Goal: Information Seeking & Learning: Learn about a topic

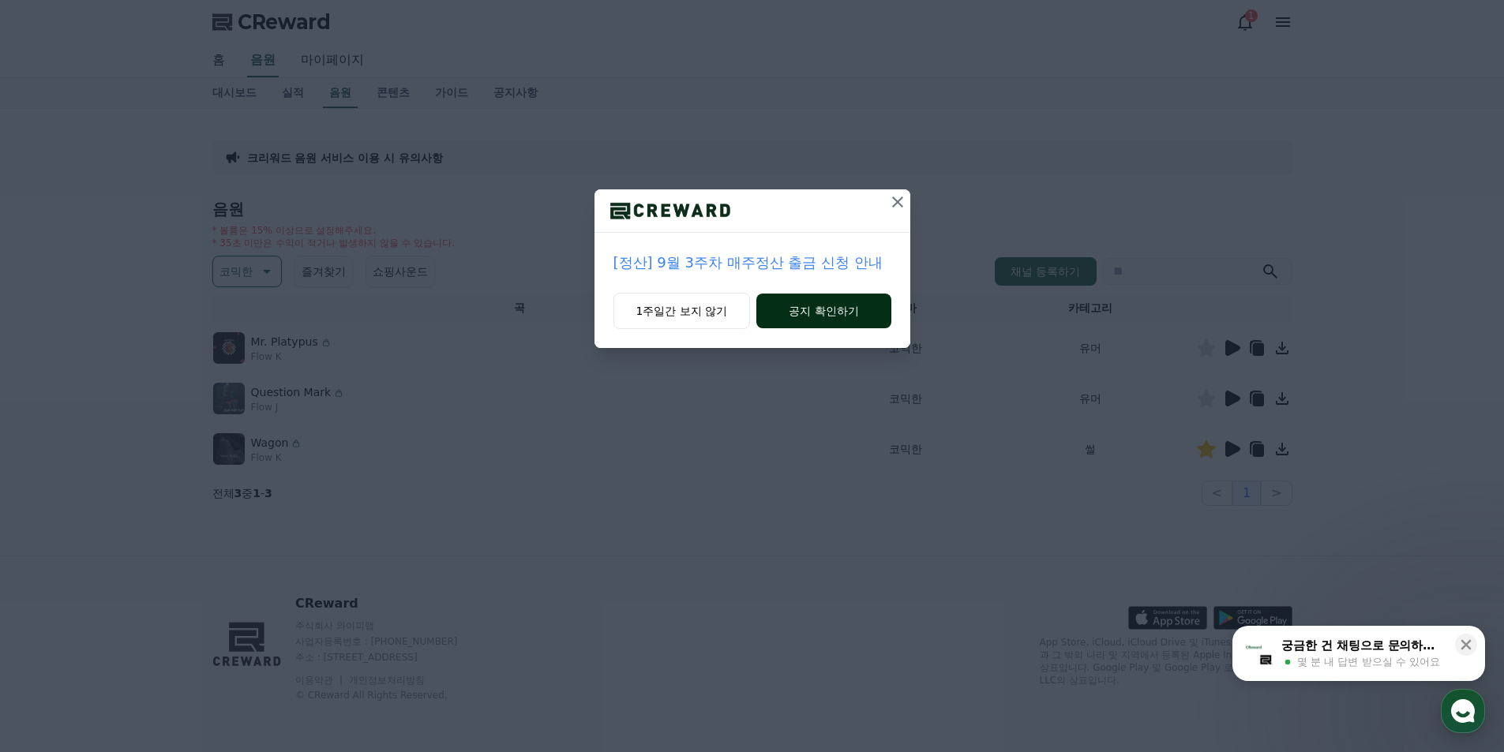
click at [804, 305] on button "공지 확인하기" at bounding box center [823, 311] width 134 height 35
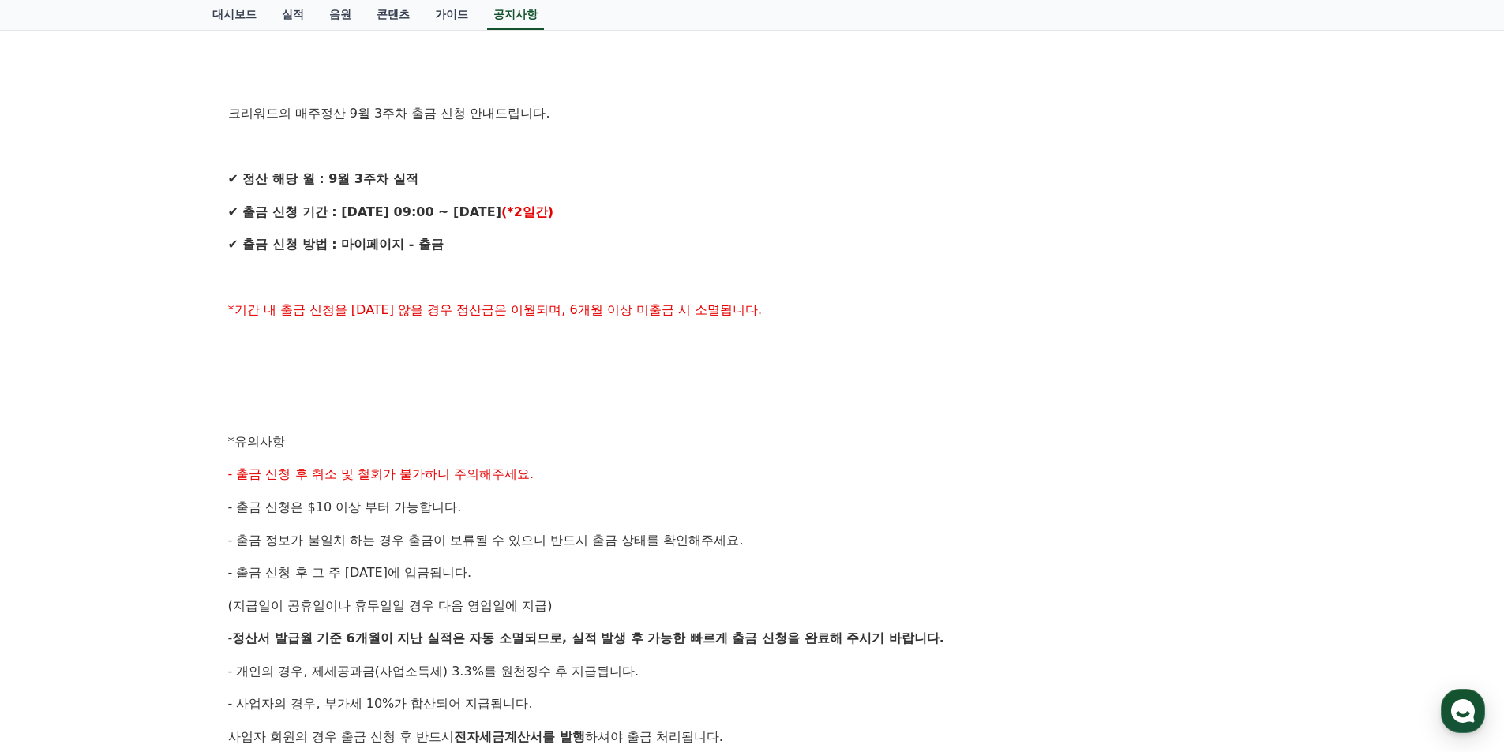
scroll to position [395, 0]
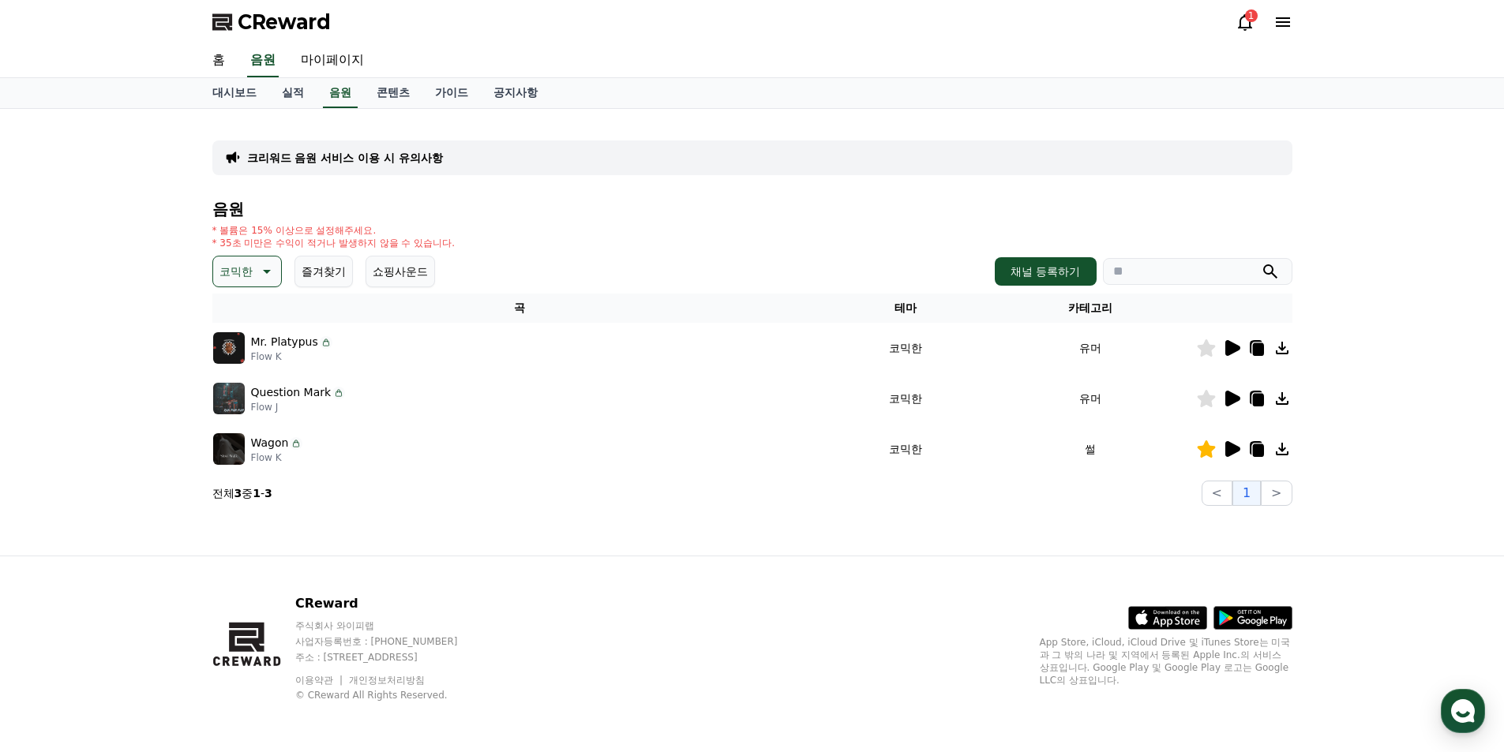
click at [1232, 453] on icon at bounding box center [1232, 449] width 15 height 16
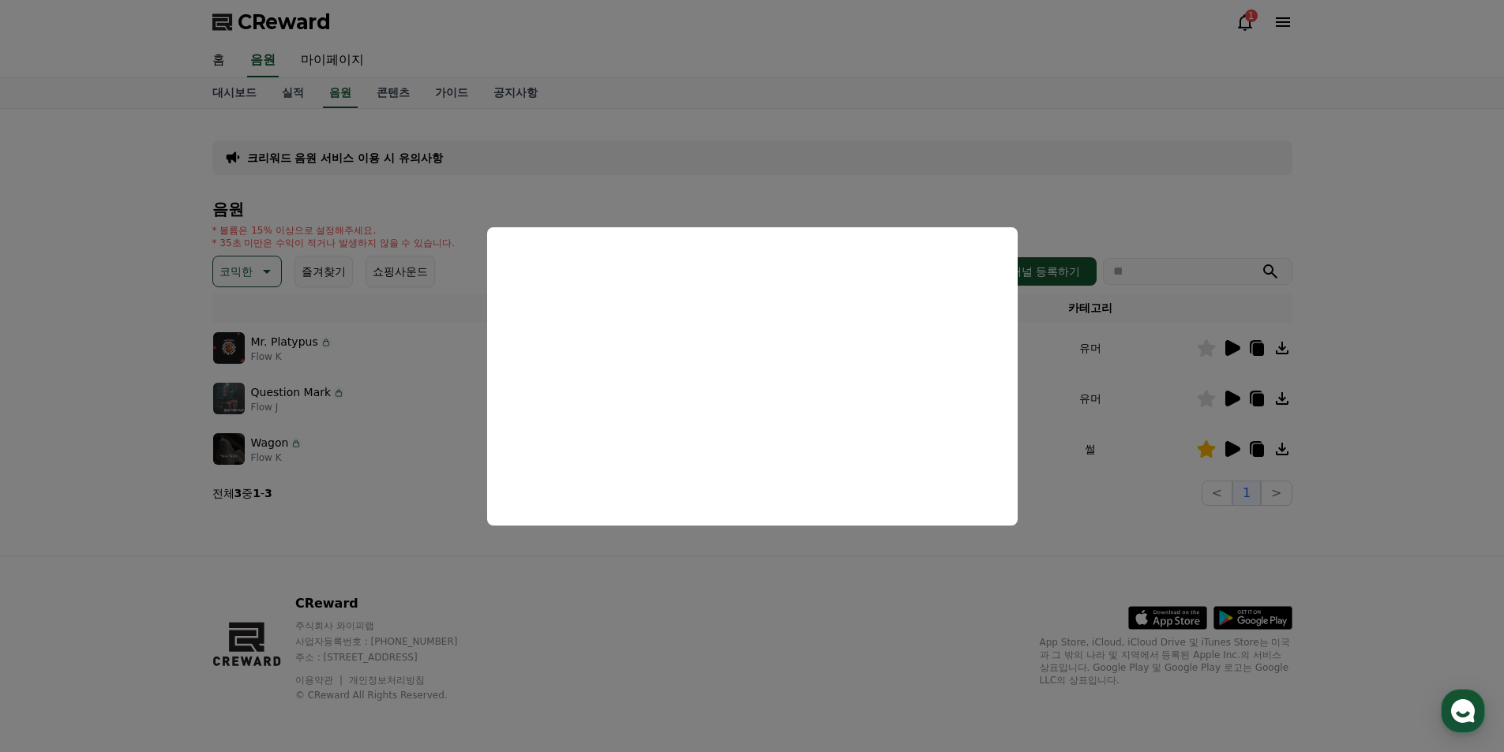
click at [624, 583] on button "close modal" at bounding box center [752, 376] width 1504 height 752
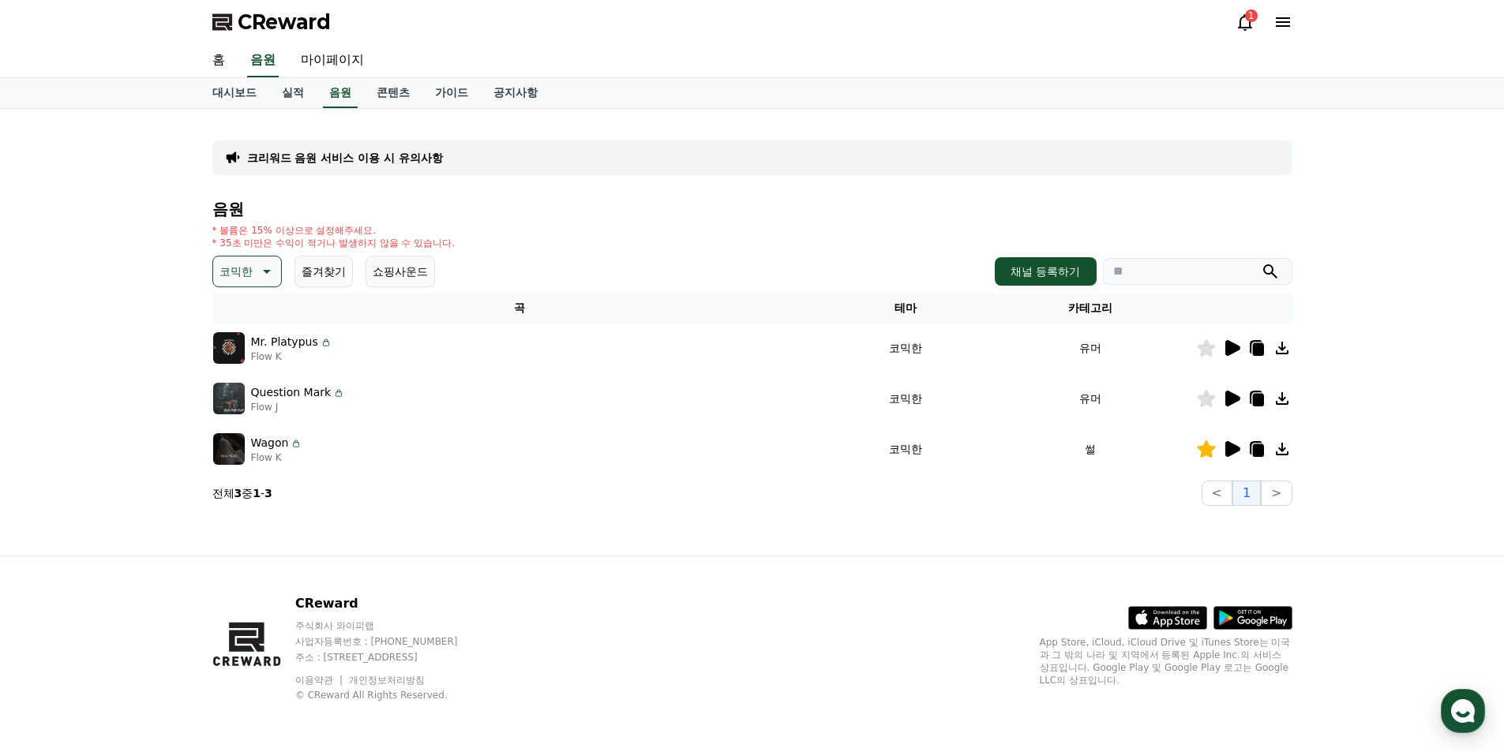
click at [249, 280] on p "코믹한" at bounding box center [235, 272] width 33 height 22
click at [256, 317] on div "전체 환상적인 호기심 어두운 밝은 통통튀는 신나는 반전 웅장한 드라마틱 즐거움 분위기있는 EDM 그루브 슬픈 잔잔한 귀여운 감동적인 긴장되는 …" at bounding box center [249, 703] width 68 height 815
click at [234, 313] on button "전체" at bounding box center [232, 313] width 35 height 35
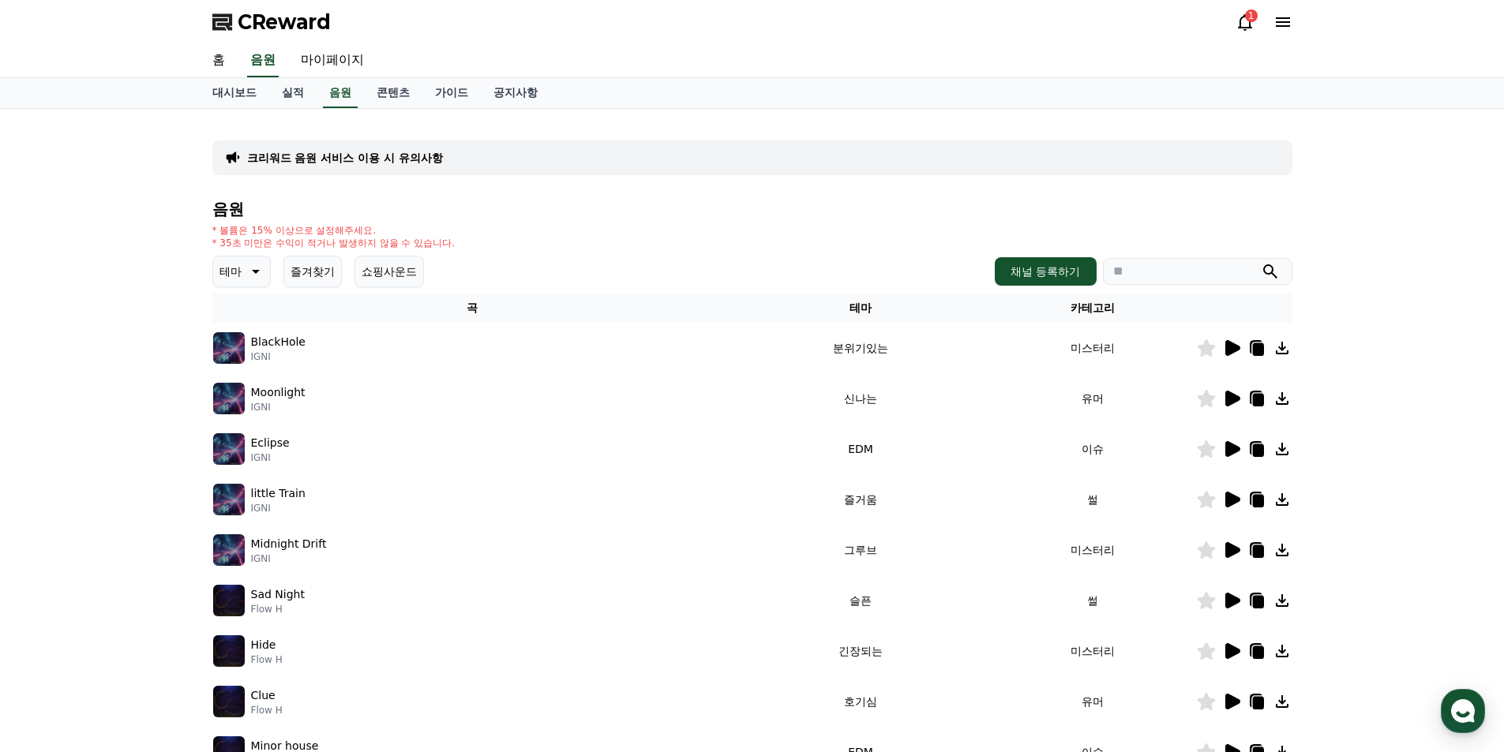
click at [1229, 347] on icon at bounding box center [1232, 348] width 15 height 16
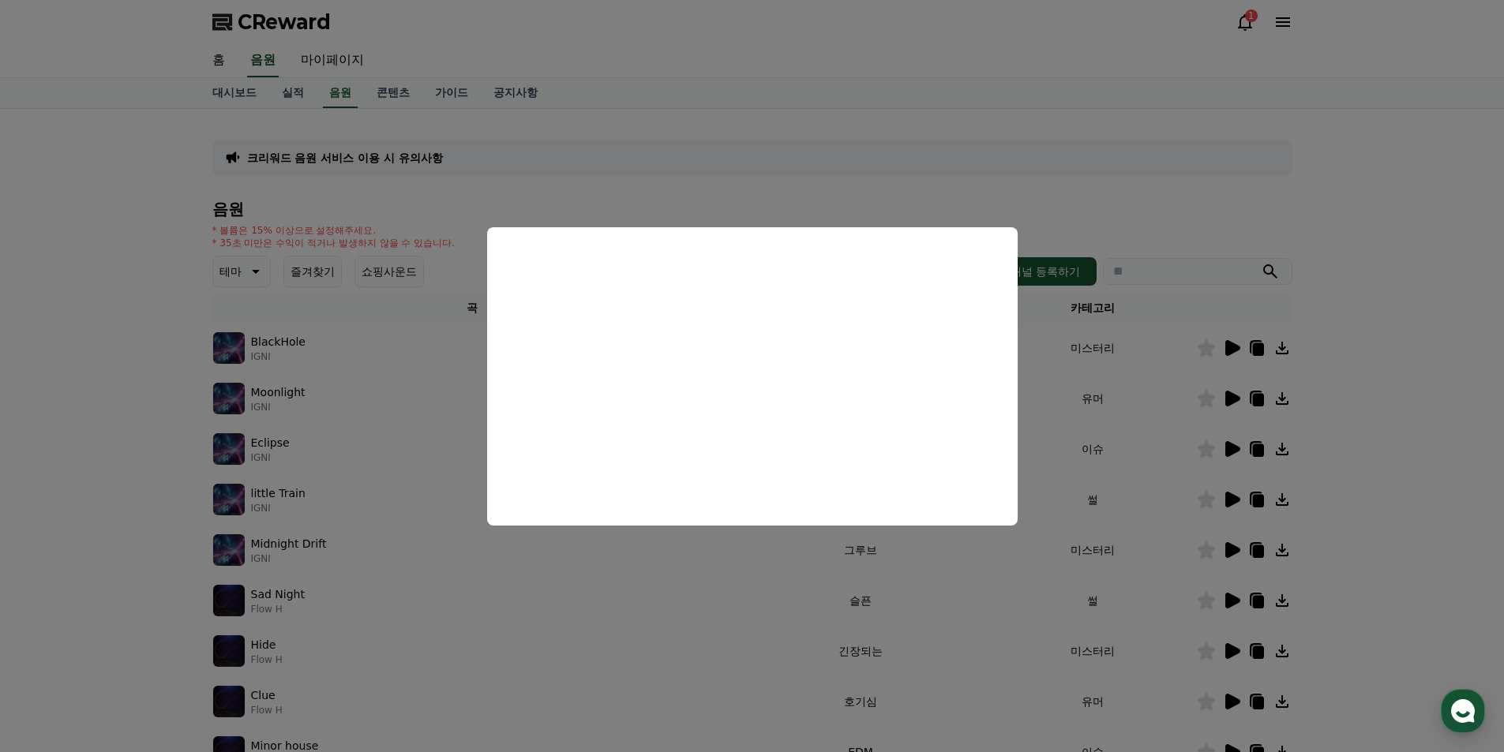
click at [1094, 436] on button "close modal" at bounding box center [752, 376] width 1504 height 752
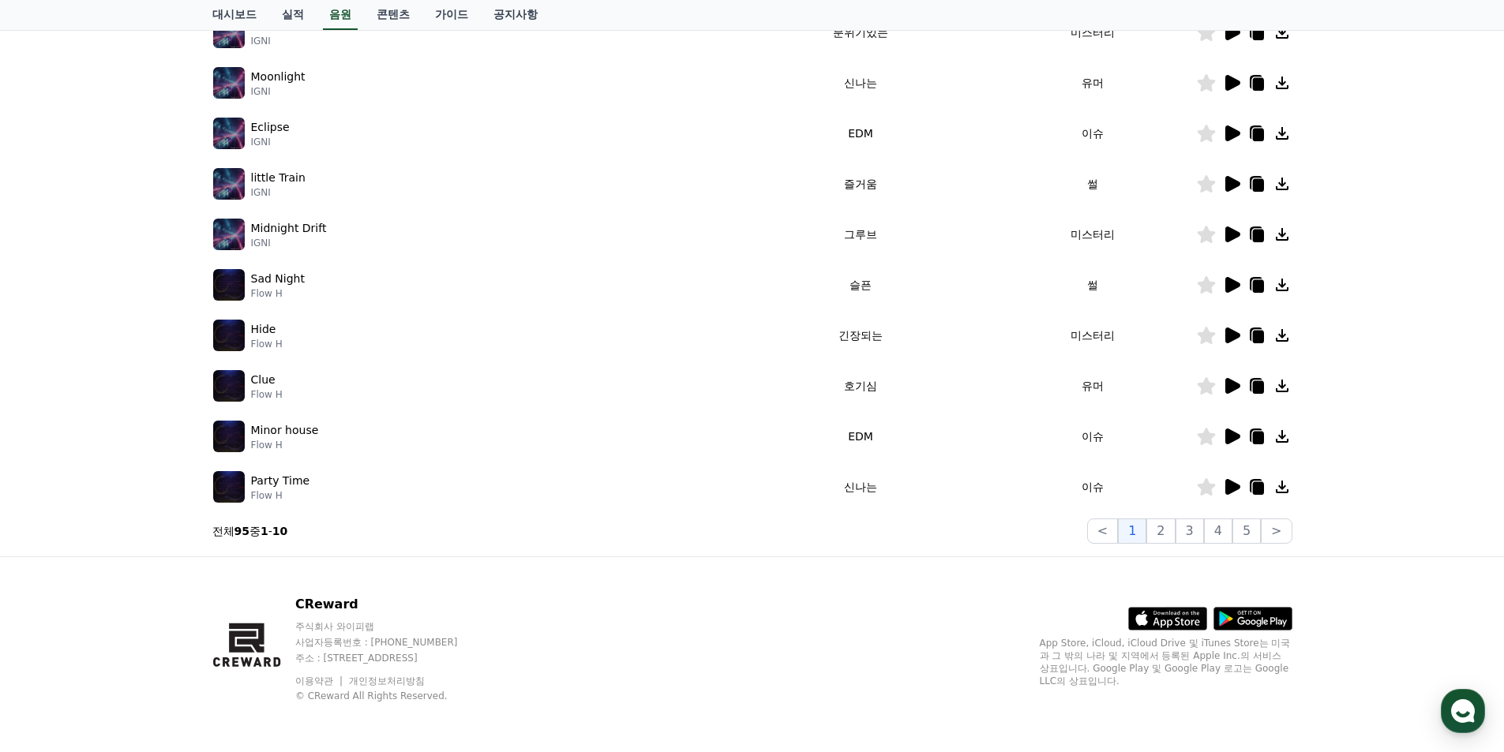
scroll to position [317, 0]
click at [1240, 482] on icon at bounding box center [1231, 486] width 19 height 19
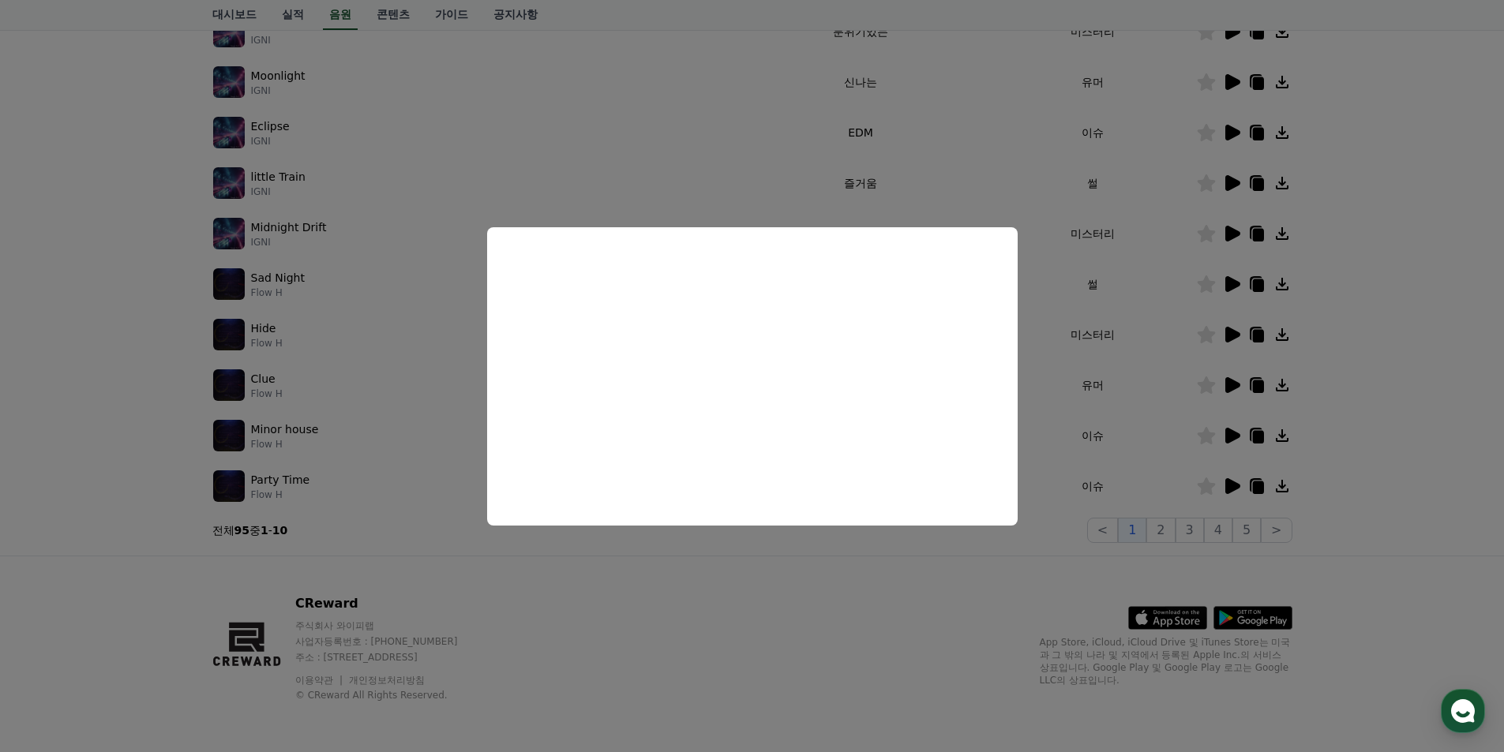
click at [795, 576] on button "close modal" at bounding box center [752, 376] width 1504 height 752
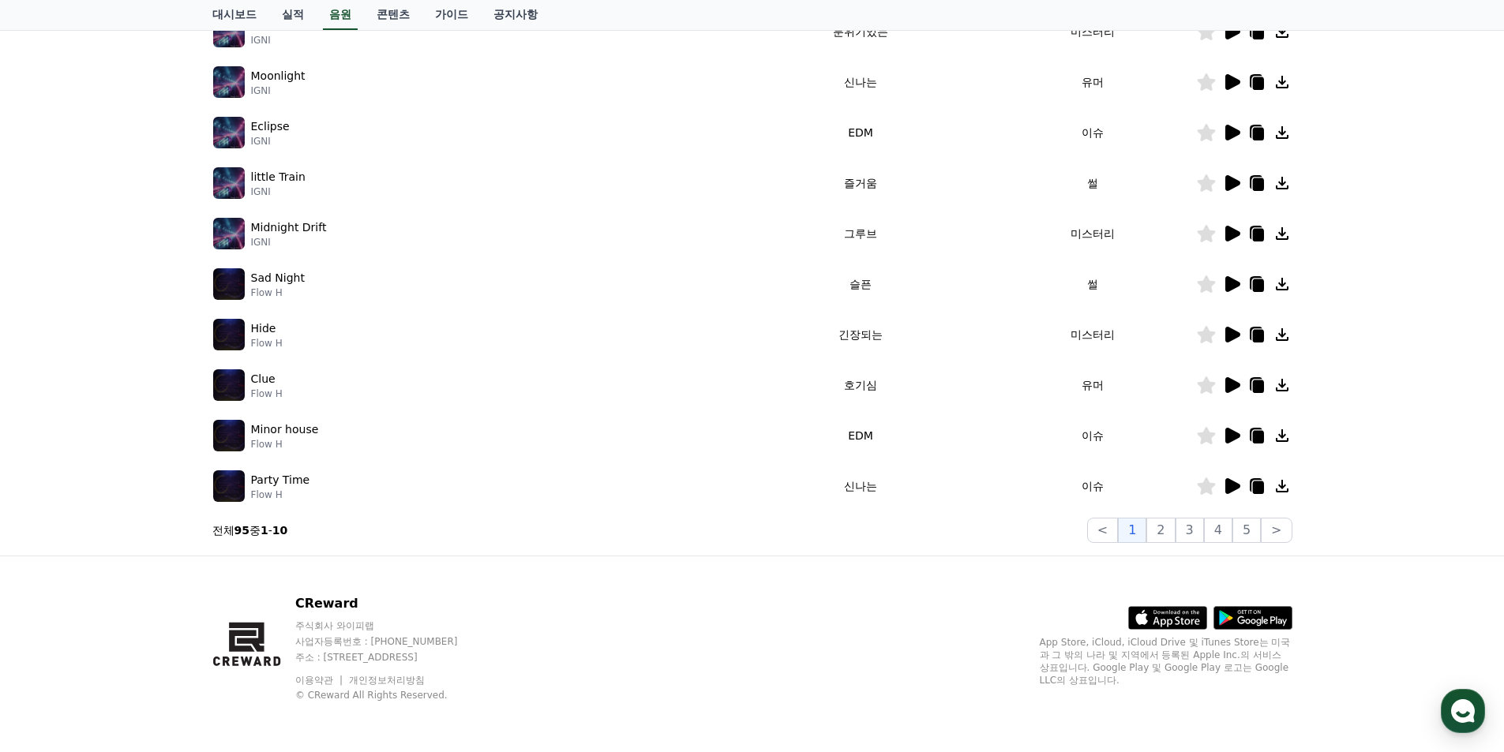
click at [1229, 441] on icon at bounding box center [1232, 436] width 15 height 16
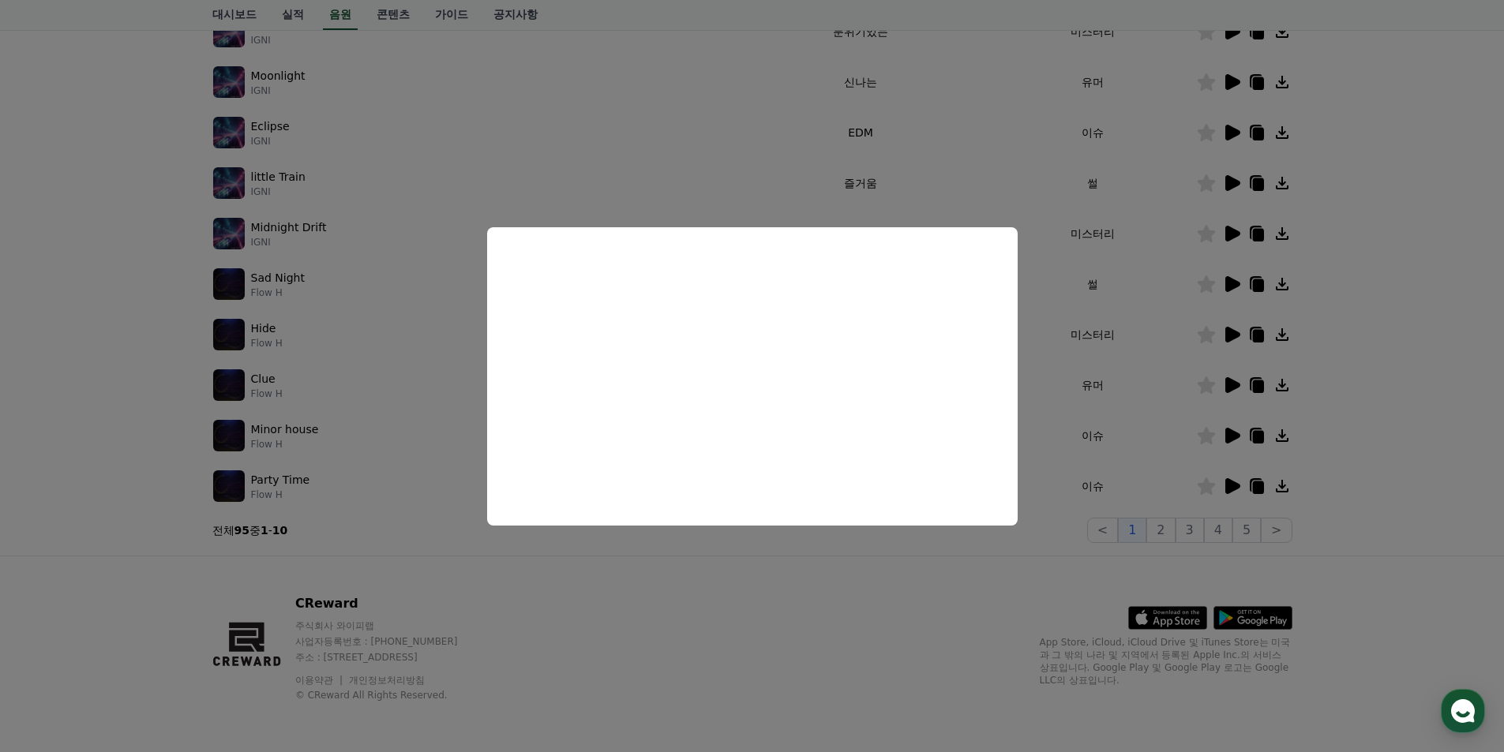
click at [754, 567] on button "close modal" at bounding box center [752, 376] width 1504 height 752
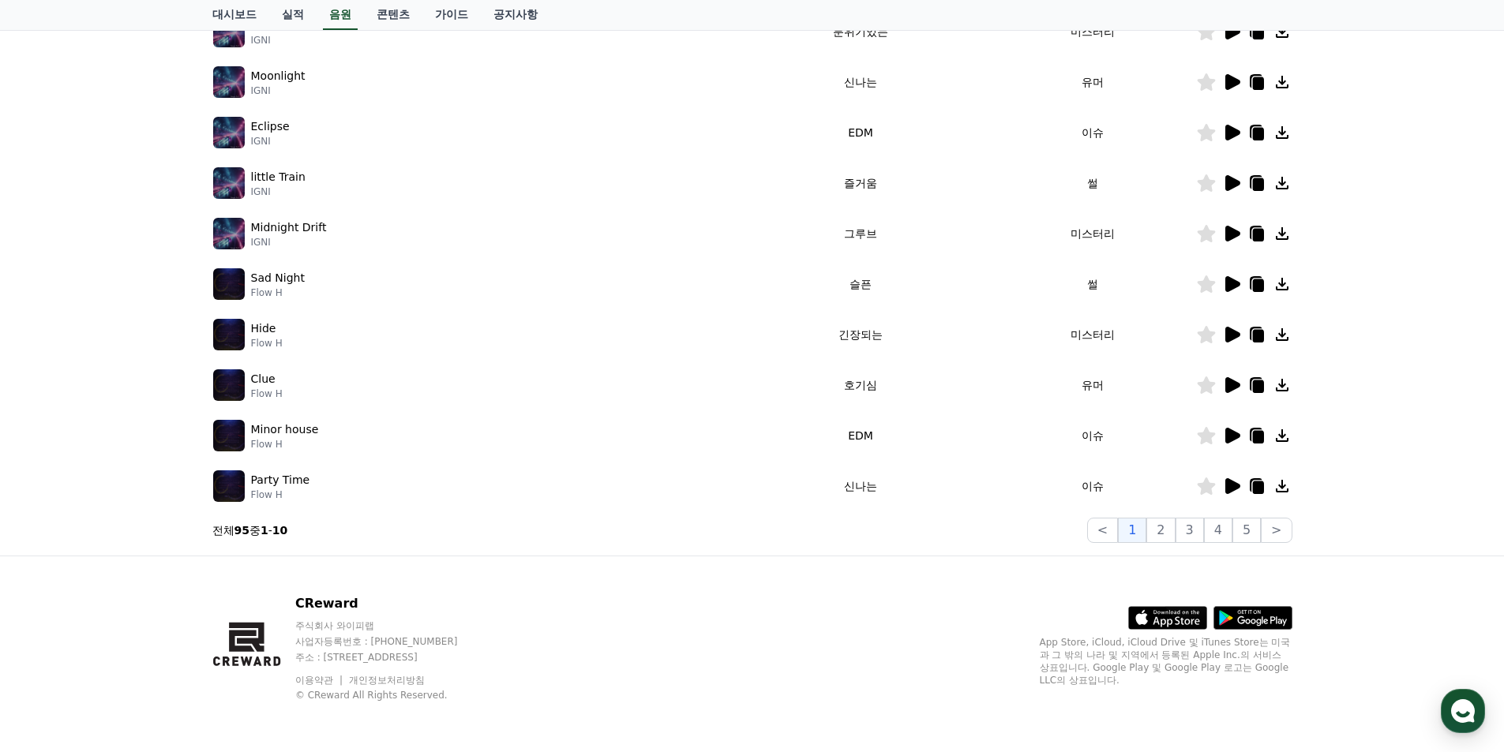
click at [1232, 181] on icon at bounding box center [1232, 183] width 15 height 16
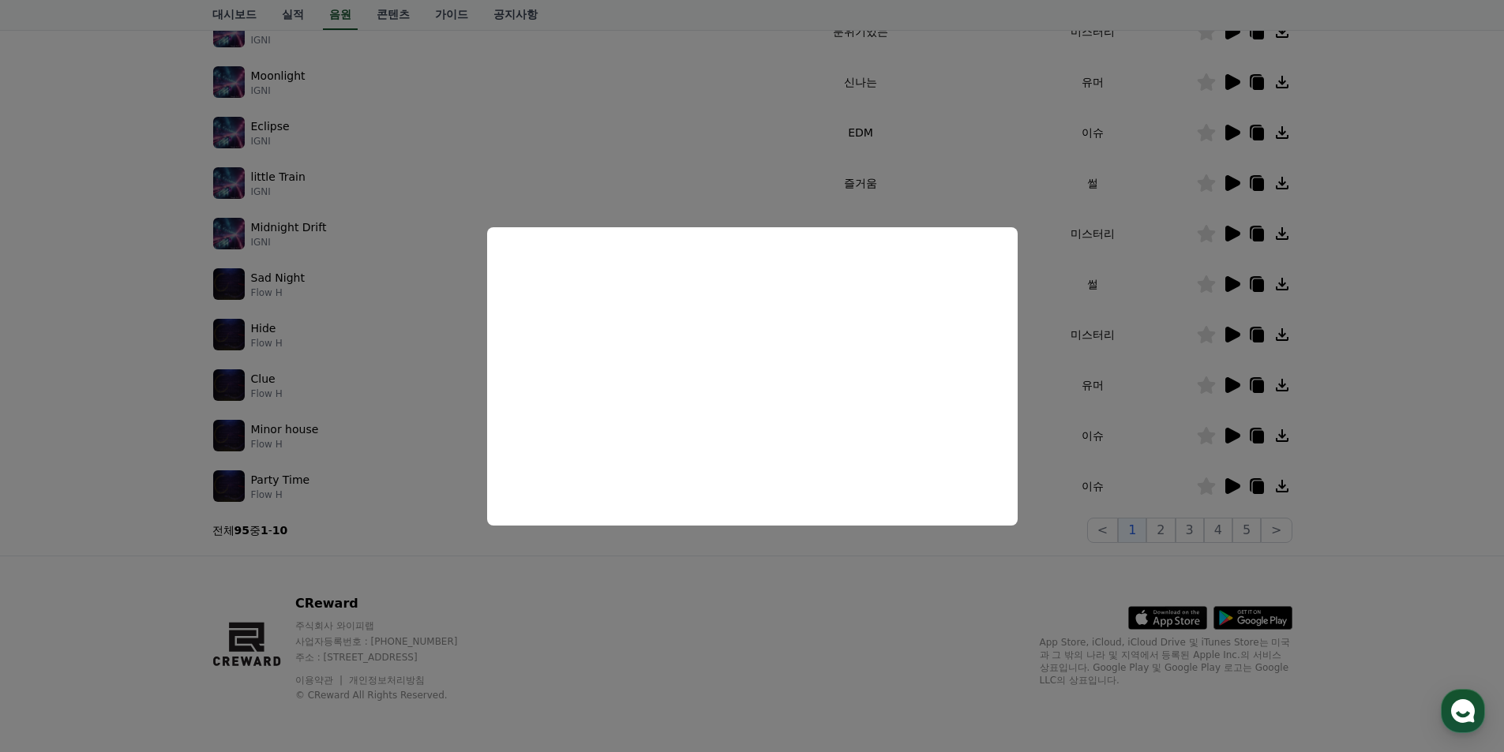
click at [662, 568] on button "close modal" at bounding box center [752, 376] width 1504 height 752
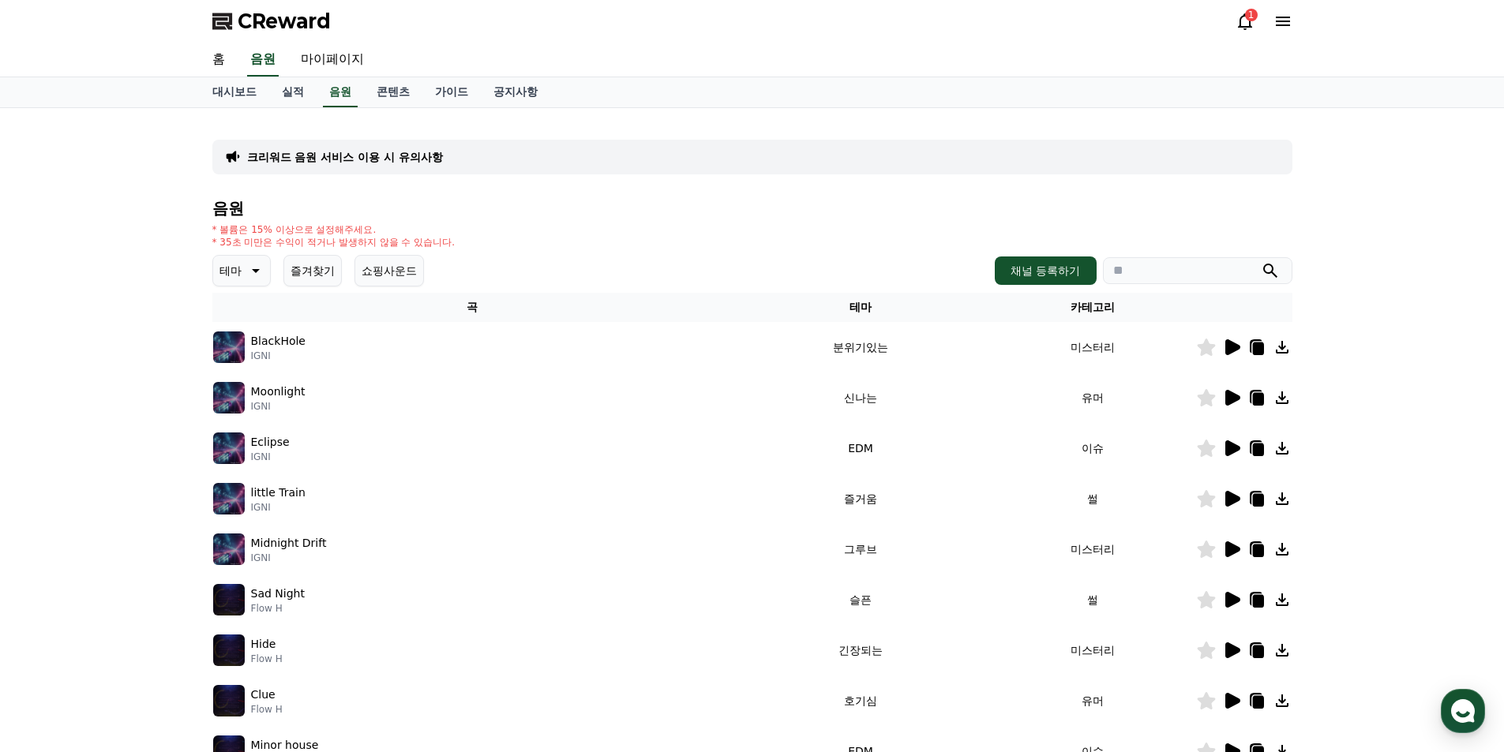
scroll to position [0, 0]
click at [1095, 308] on th "카테고리" at bounding box center [1092, 308] width 207 height 29
click at [246, 280] on icon at bounding box center [254, 271] width 19 height 19
click at [486, 281] on div "테마 테마 전체 환상적인 호기심 어두운 밝은 통통튀는 신나는 반전 웅장한 드라마틱 즐거움 분위기있는 EDM 그루브 슬픈 잔잔한 귀여운 감동적인…" at bounding box center [752, 272] width 1080 height 32
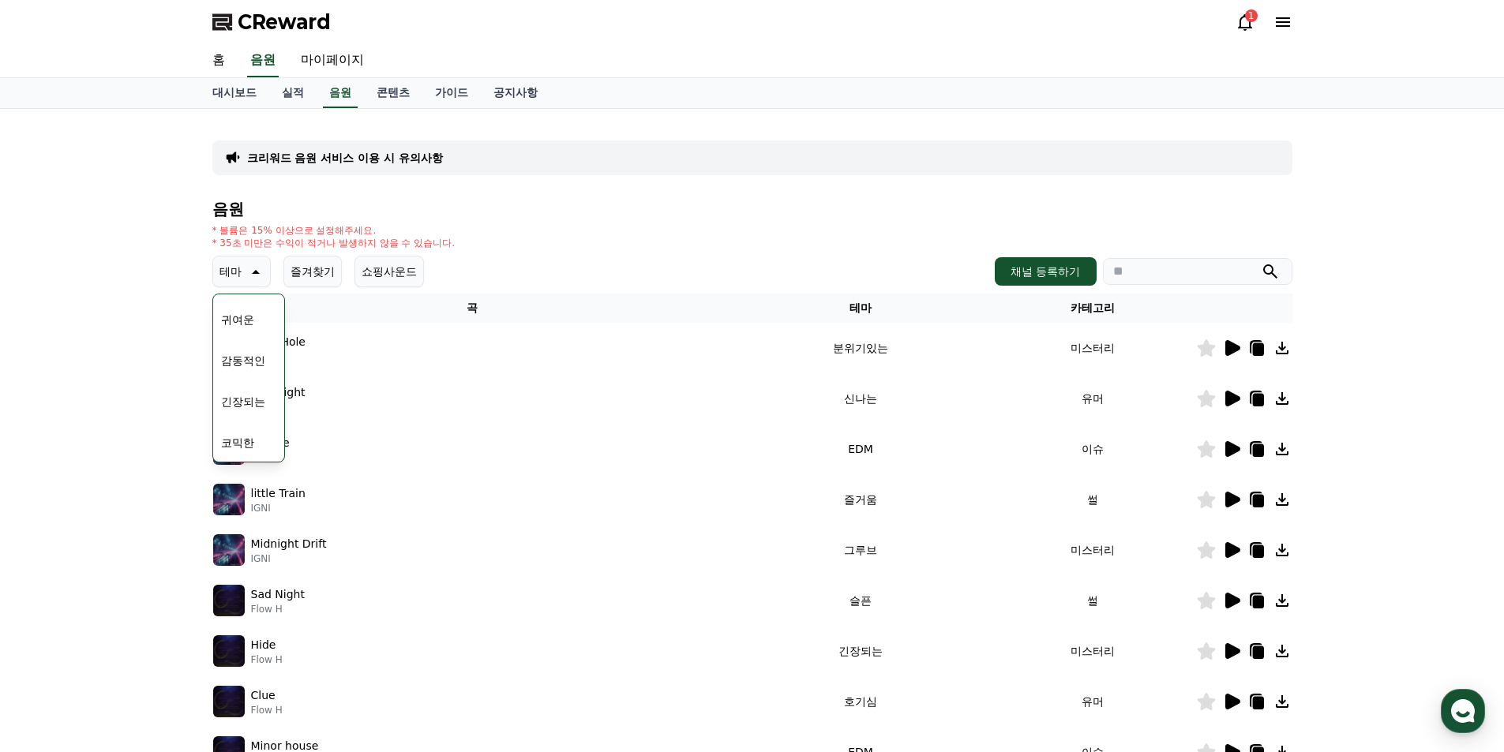
click at [642, 328] on td "BlackHole IGNI" at bounding box center [472, 348] width 520 height 51
click at [392, 273] on button "쇼핑사운드" at bounding box center [389, 272] width 69 height 32
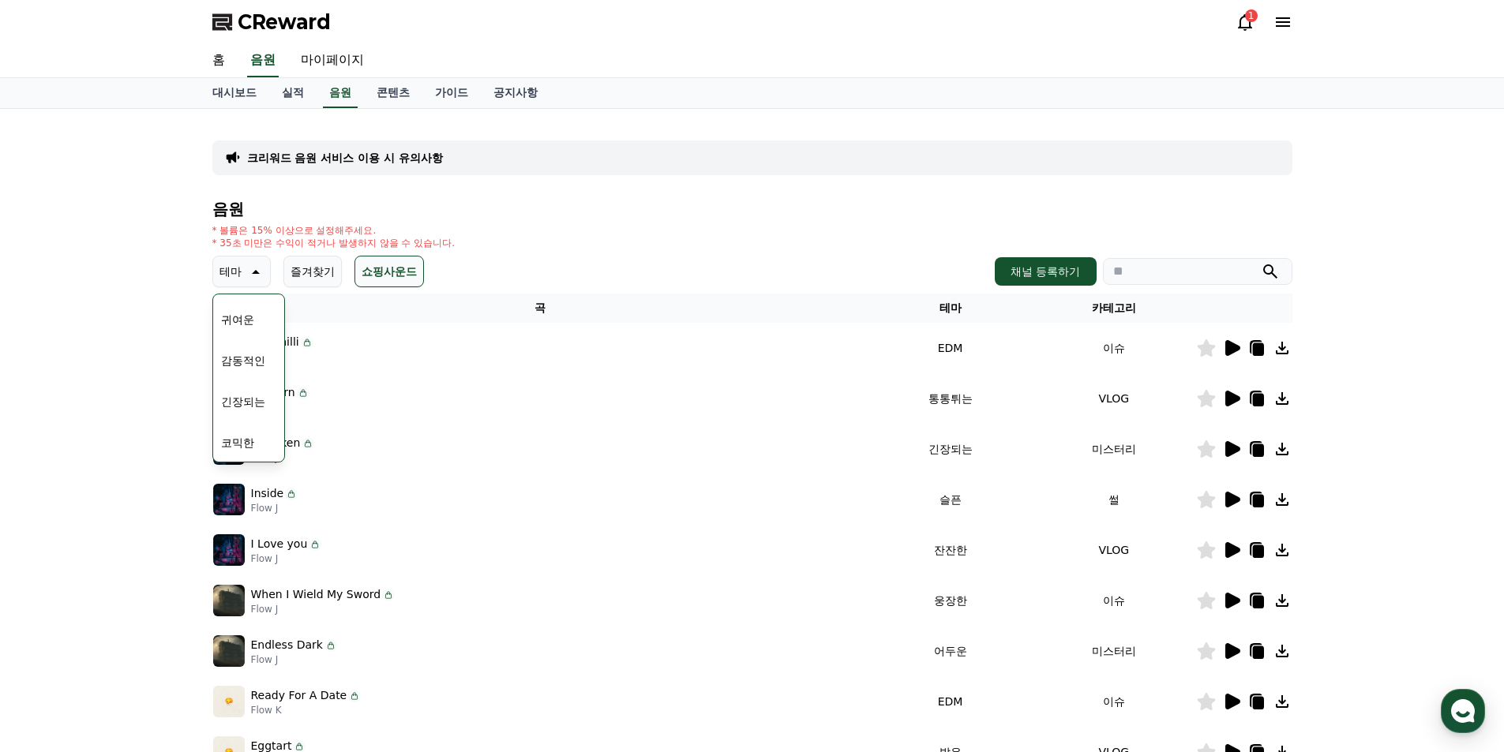
click at [409, 463] on div "Forsaken Flow J" at bounding box center [540, 449] width 655 height 32
click at [245, 440] on button "코믹한" at bounding box center [238, 443] width 46 height 35
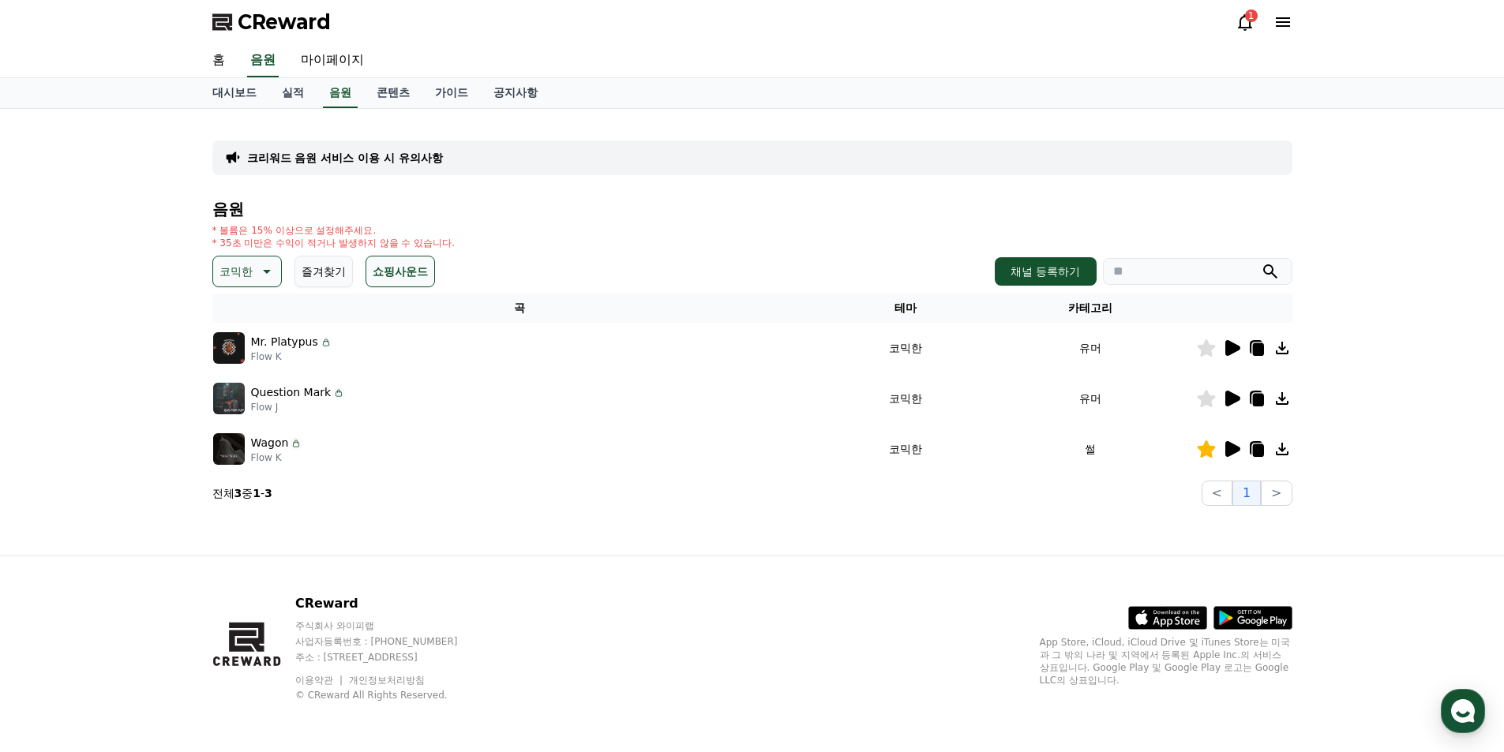
click at [1225, 452] on icon at bounding box center [1231, 449] width 19 height 19
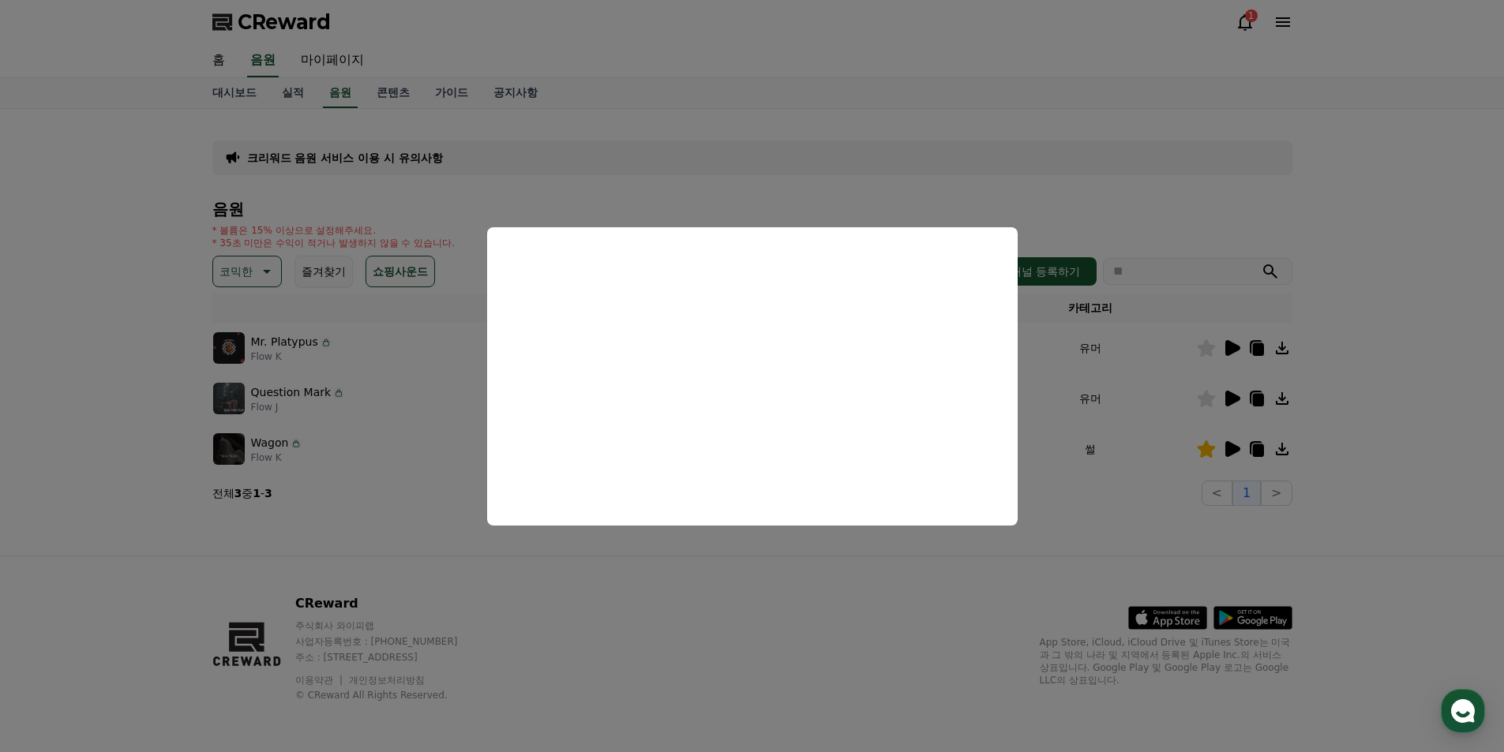
click at [501, 563] on button "close modal" at bounding box center [752, 376] width 1504 height 752
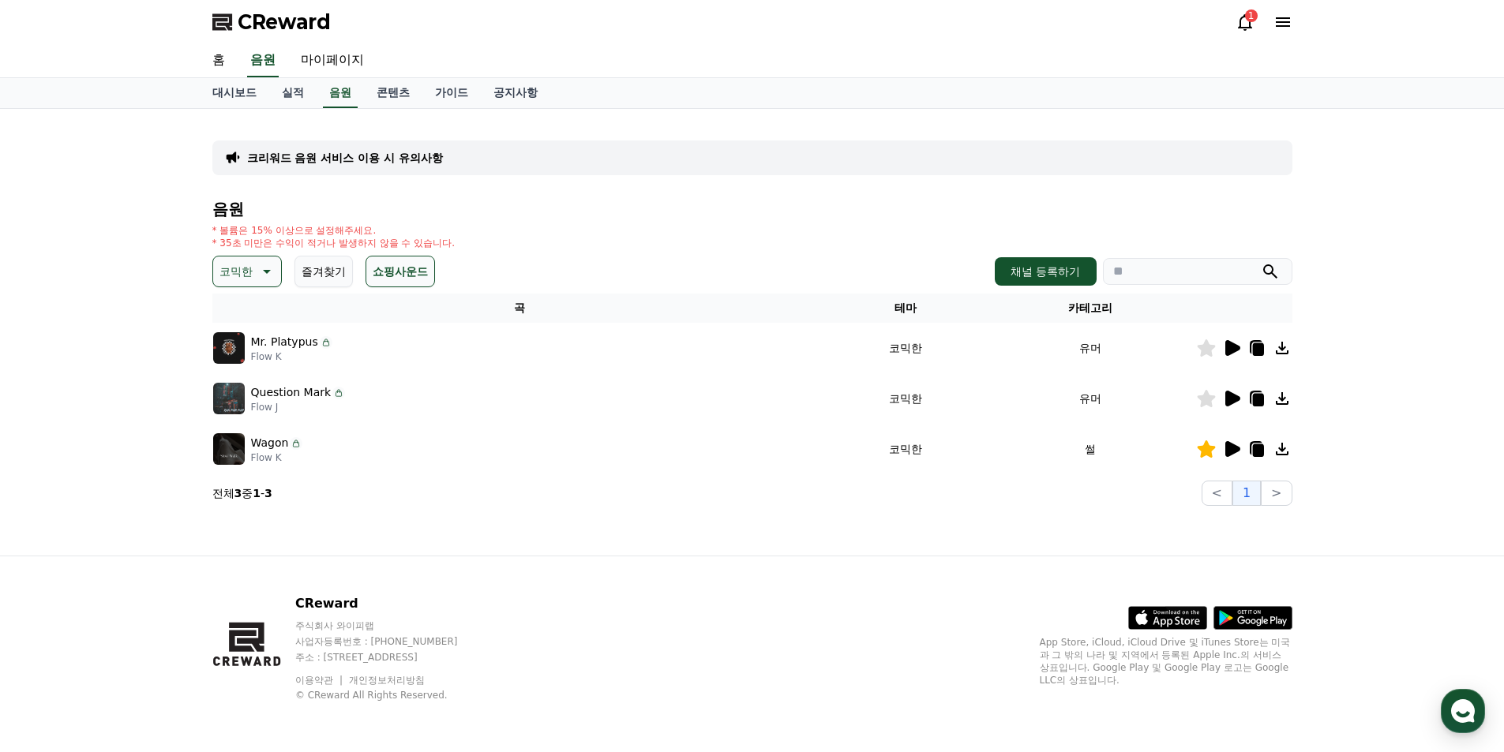
click at [256, 280] on icon at bounding box center [265, 271] width 19 height 19
click at [256, 322] on div "전체 환상적인 호기심 어두운 밝은 통통튀는 신나는 반전 웅장한 드라마틱 즐거움 분위기있는 EDM 그루브 슬픈 잔잔한 귀여운 감동적인 긴장되는 …" at bounding box center [249, 703] width 68 height 815
click at [231, 314] on button "전체" at bounding box center [232, 313] width 35 height 35
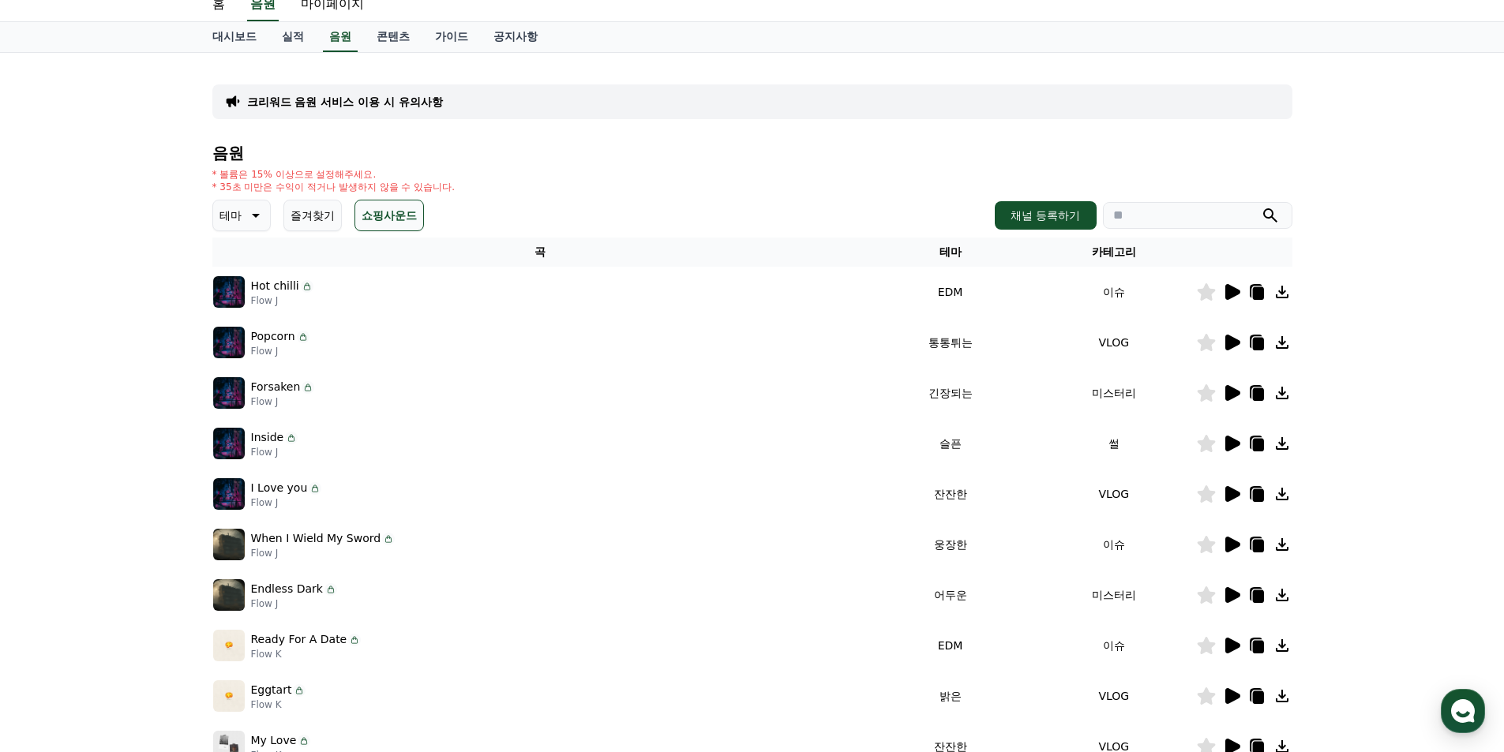
scroll to position [158, 0]
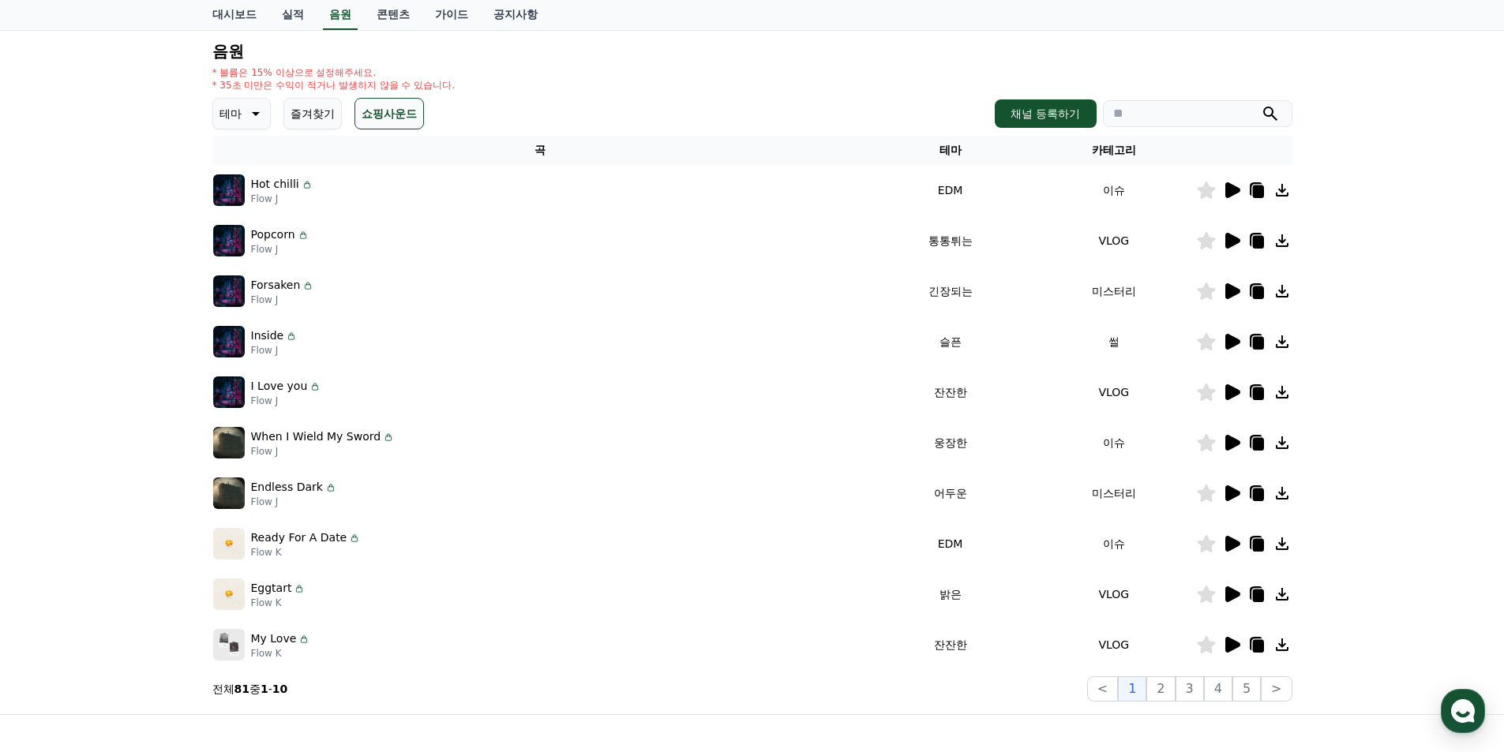
click at [1229, 389] on icon at bounding box center [1232, 393] width 15 height 16
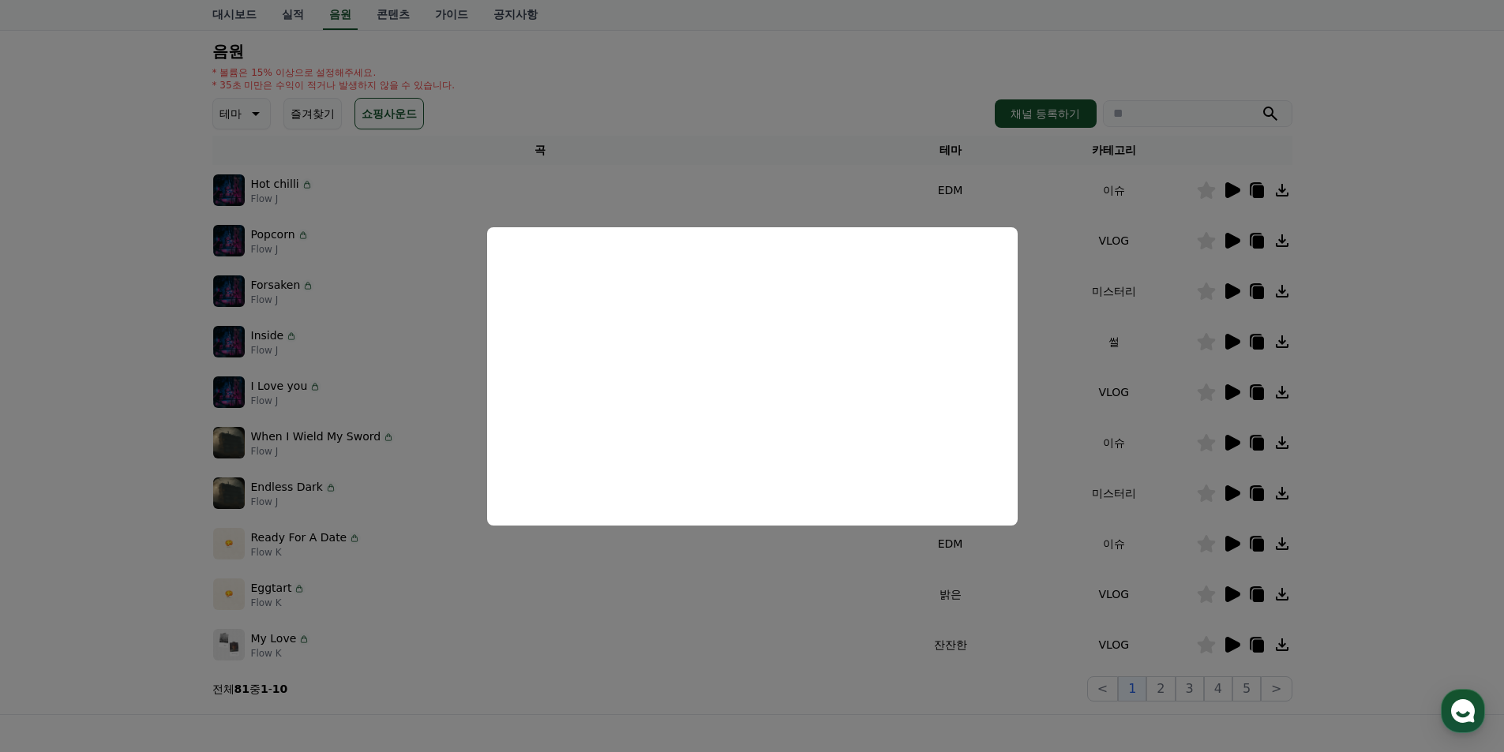
click at [685, 572] on button "close modal" at bounding box center [752, 376] width 1504 height 752
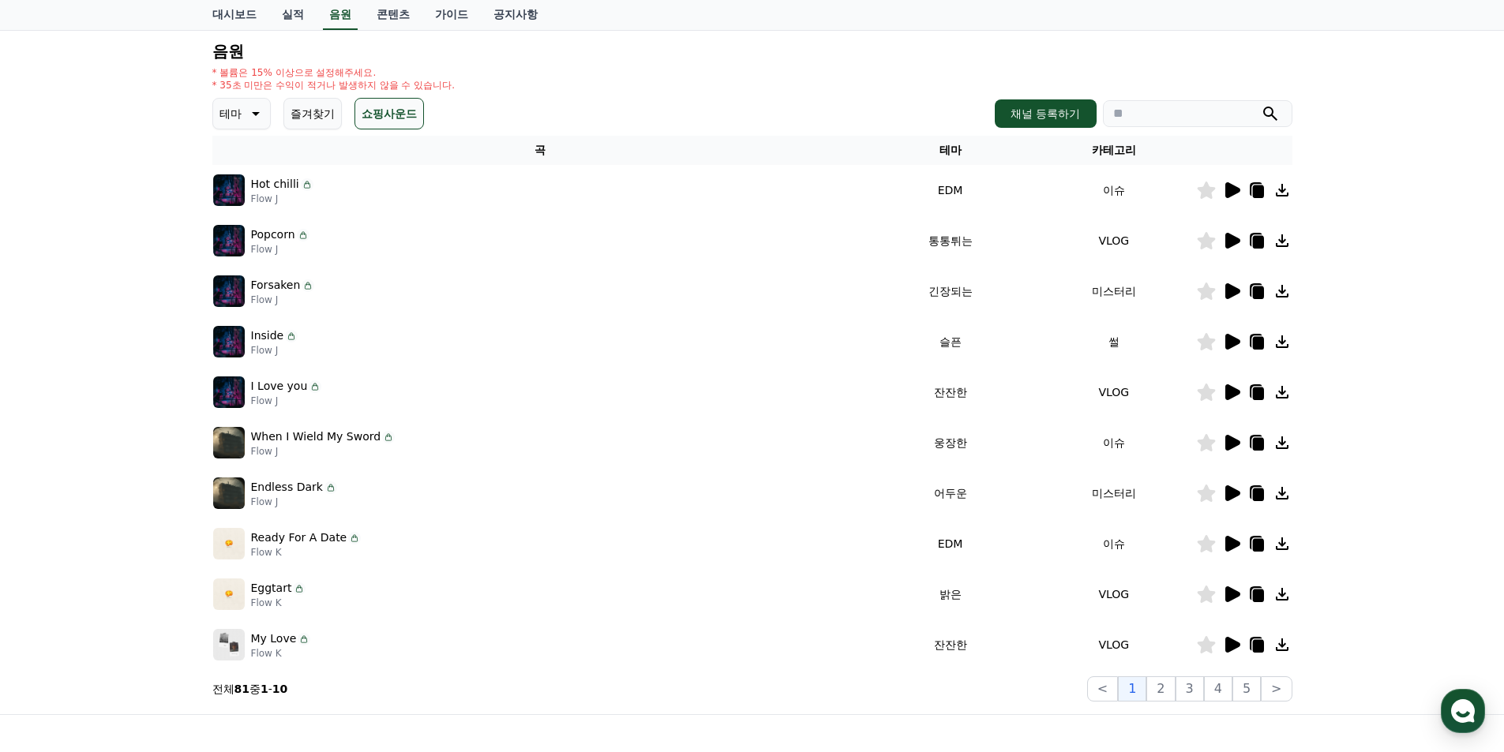
click at [1228, 186] on icon at bounding box center [1232, 190] width 15 height 16
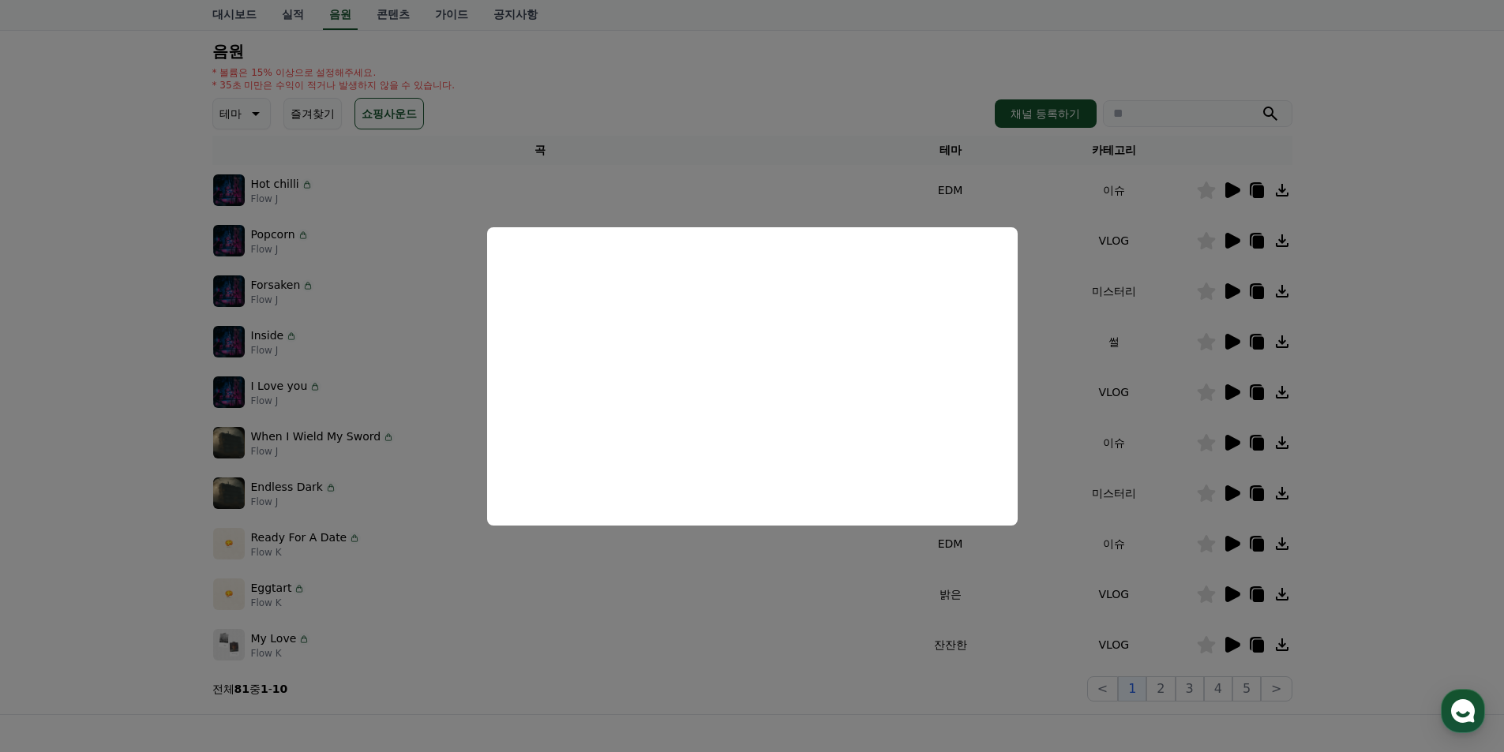
click at [790, 593] on button "close modal" at bounding box center [752, 376] width 1504 height 752
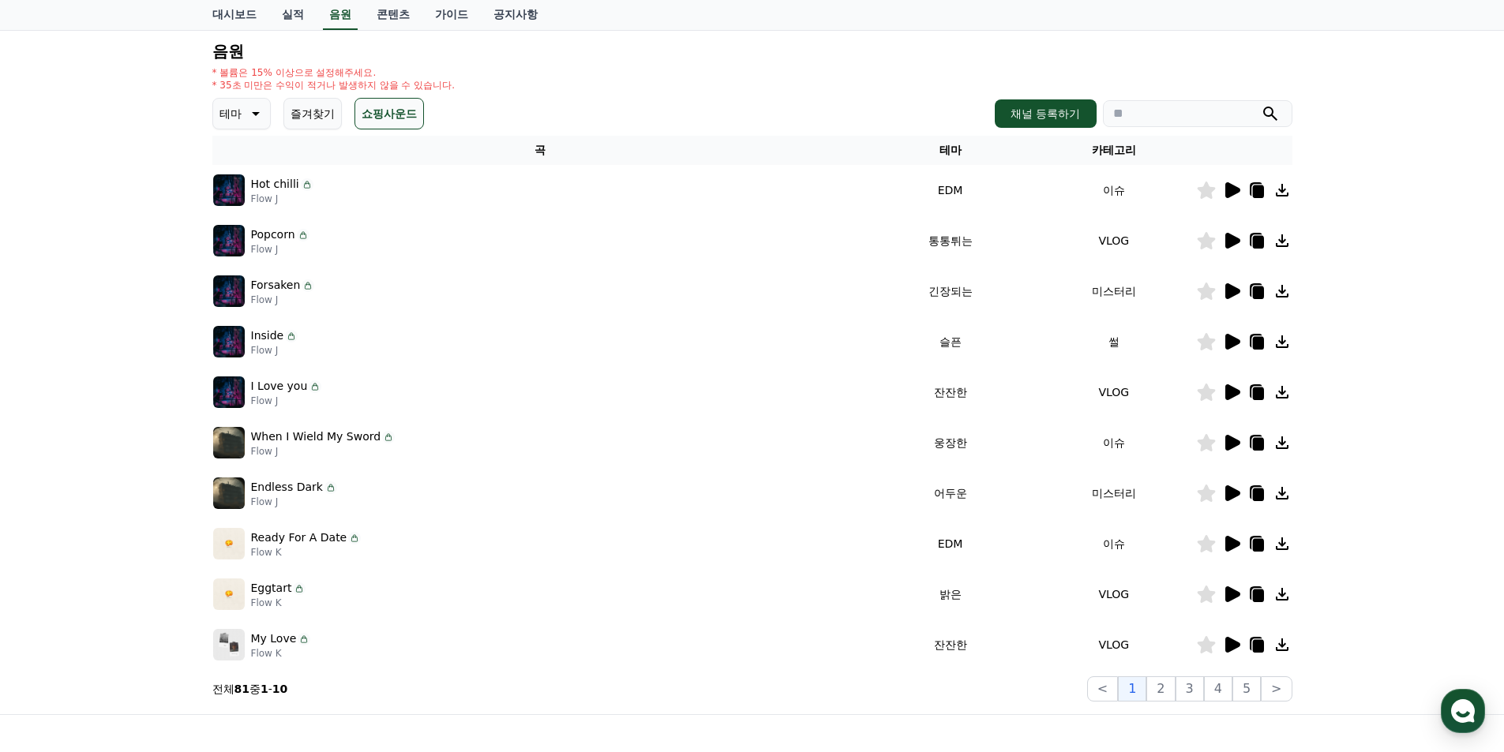
click at [1230, 339] on icon at bounding box center [1232, 342] width 15 height 16
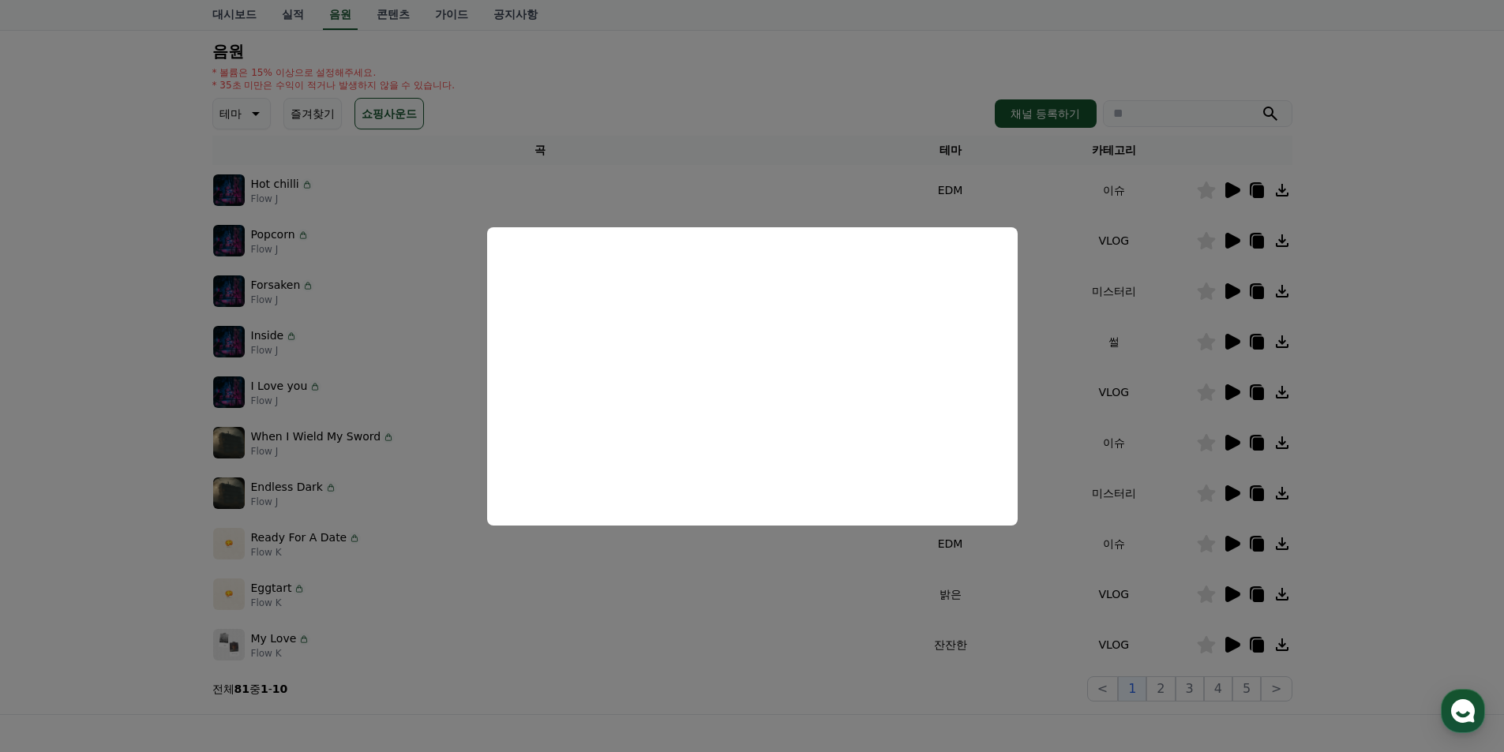
click at [744, 583] on button "close modal" at bounding box center [752, 376] width 1504 height 752
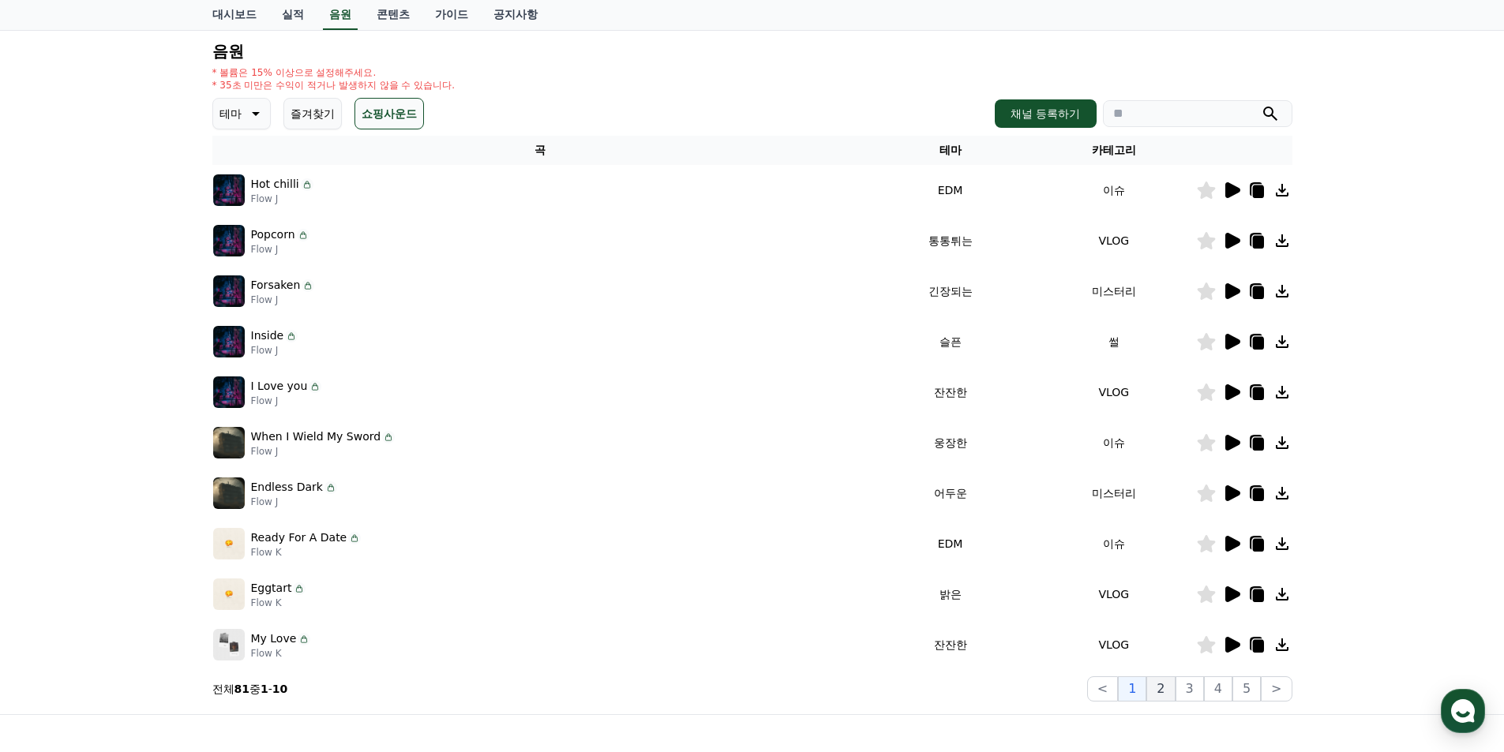
click at [1162, 688] on button "2" at bounding box center [1160, 689] width 28 height 25
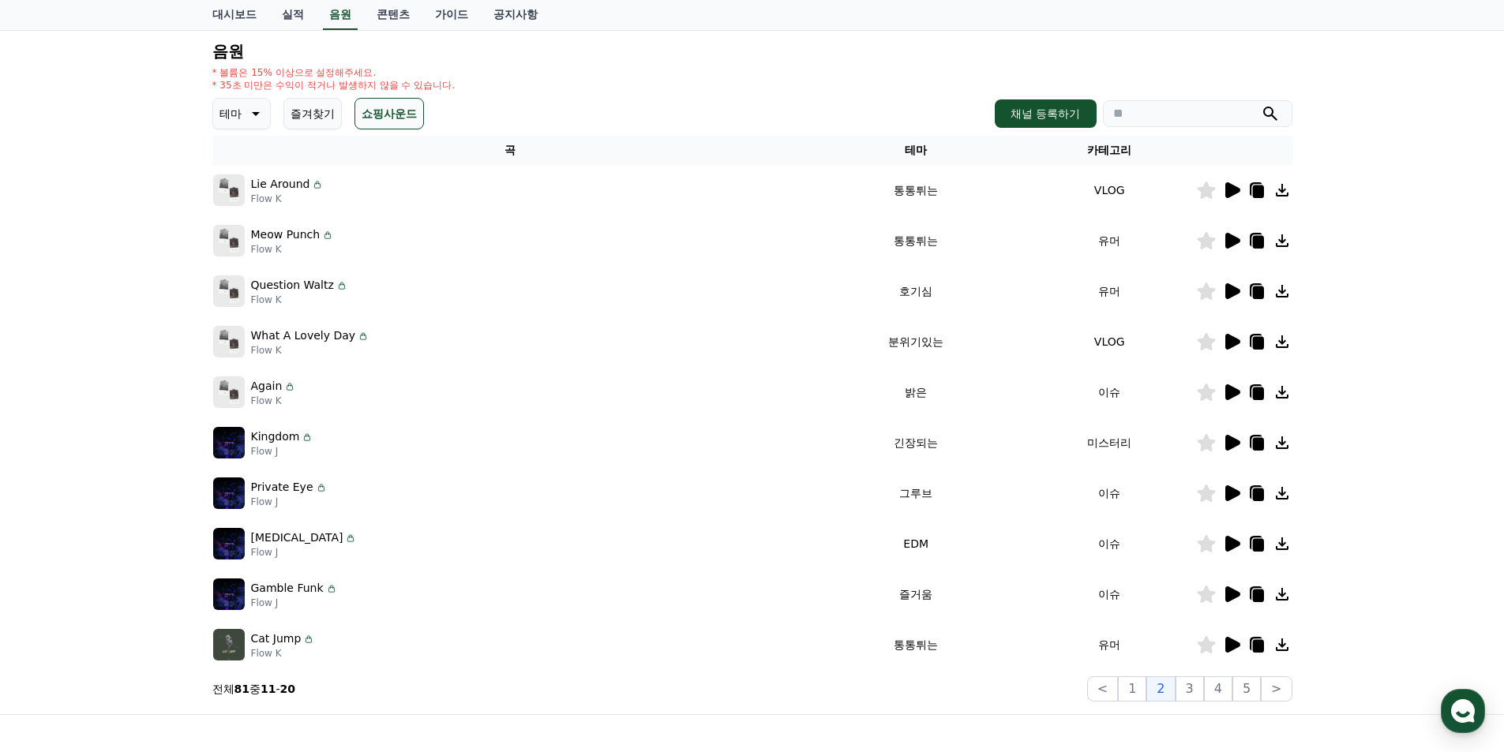
click at [1227, 440] on icon at bounding box center [1232, 443] width 15 height 16
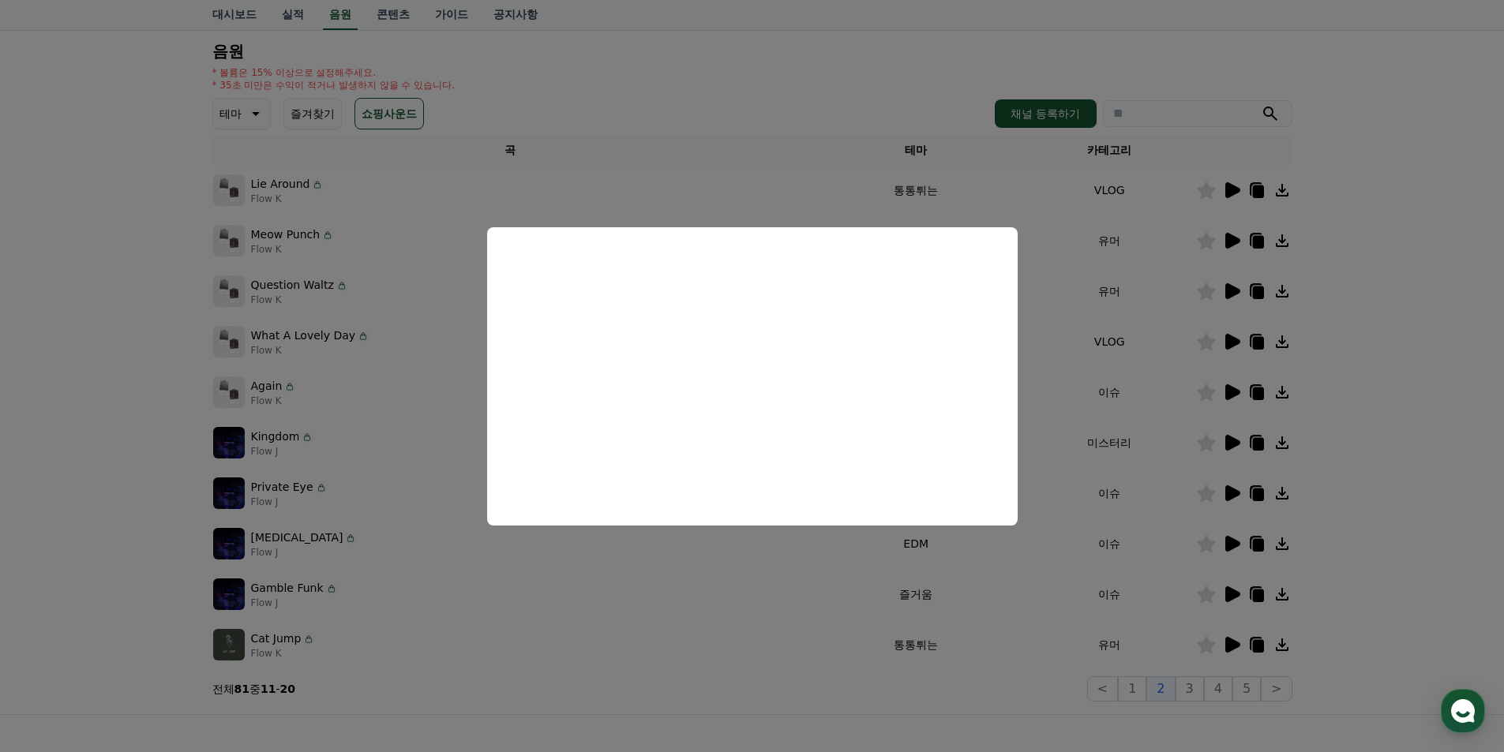
click at [647, 580] on button "close modal" at bounding box center [752, 376] width 1504 height 752
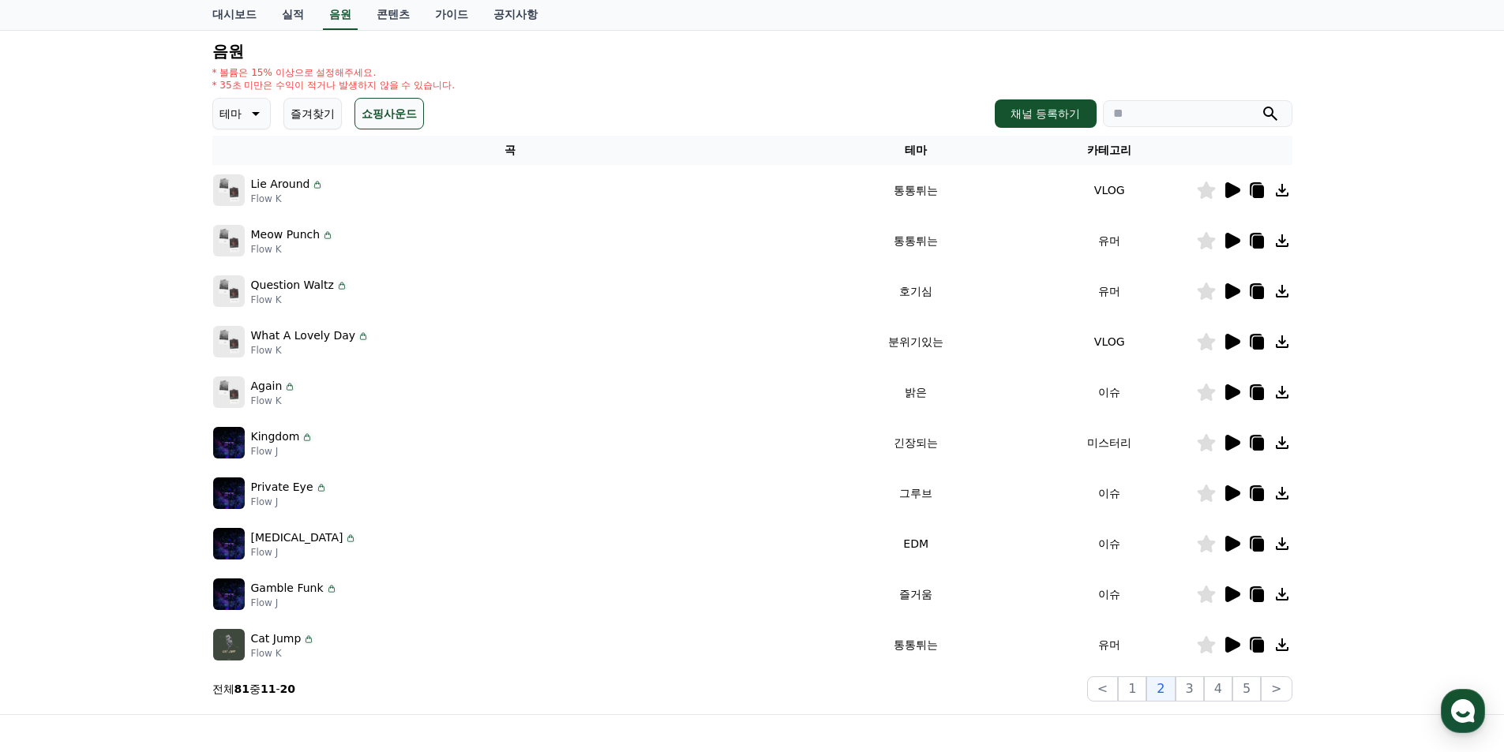
click at [1230, 493] on icon at bounding box center [1232, 494] width 15 height 16
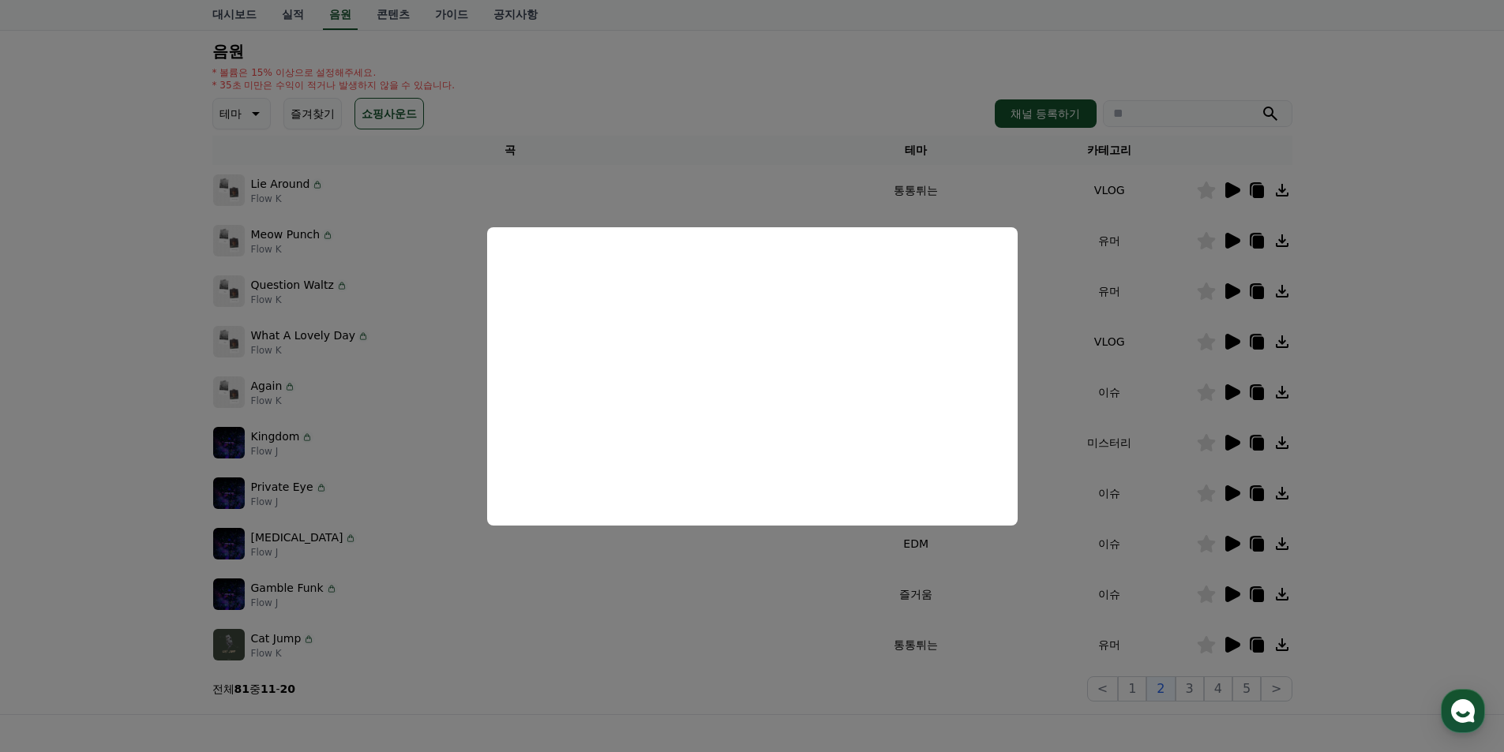
click at [844, 613] on button "close modal" at bounding box center [752, 376] width 1504 height 752
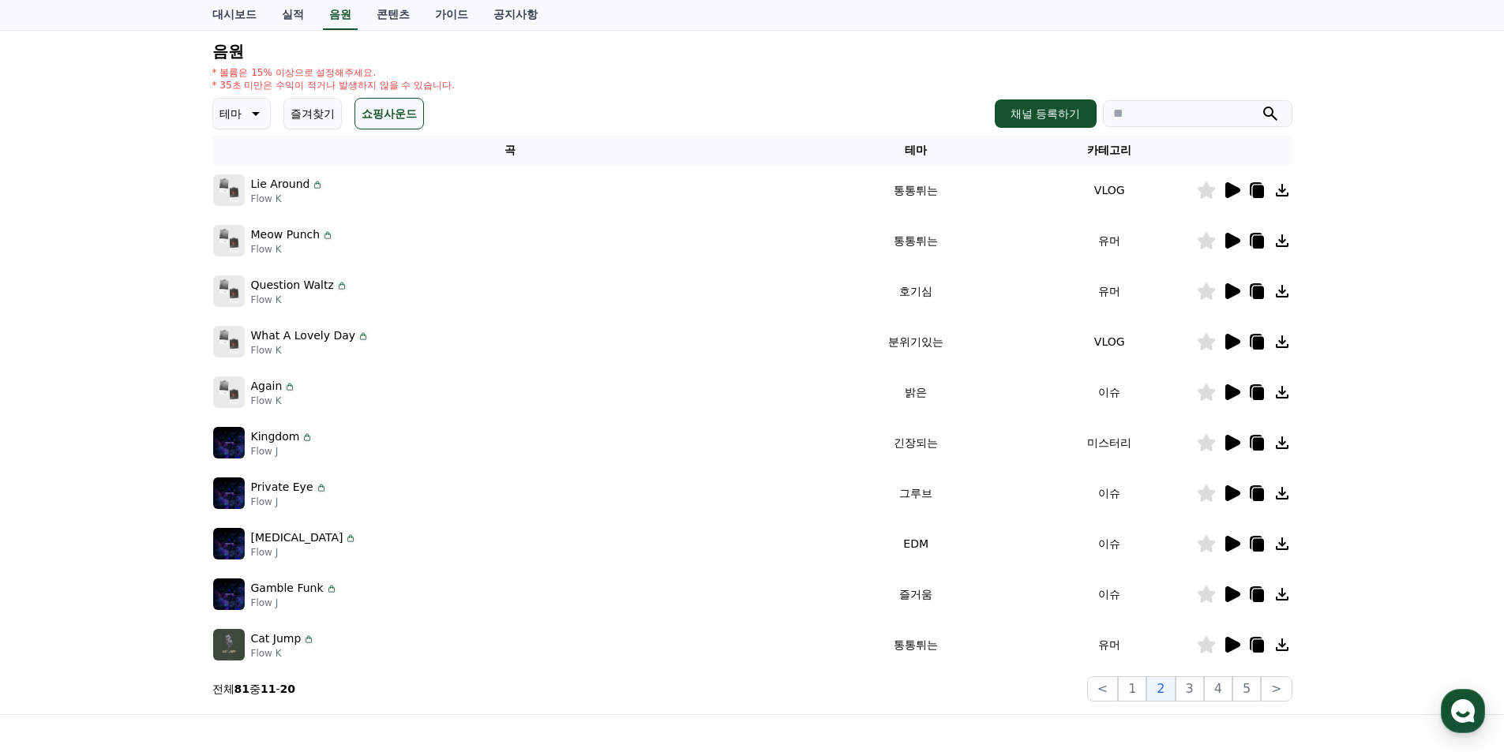
click at [1233, 595] on icon at bounding box center [1232, 595] width 15 height 16
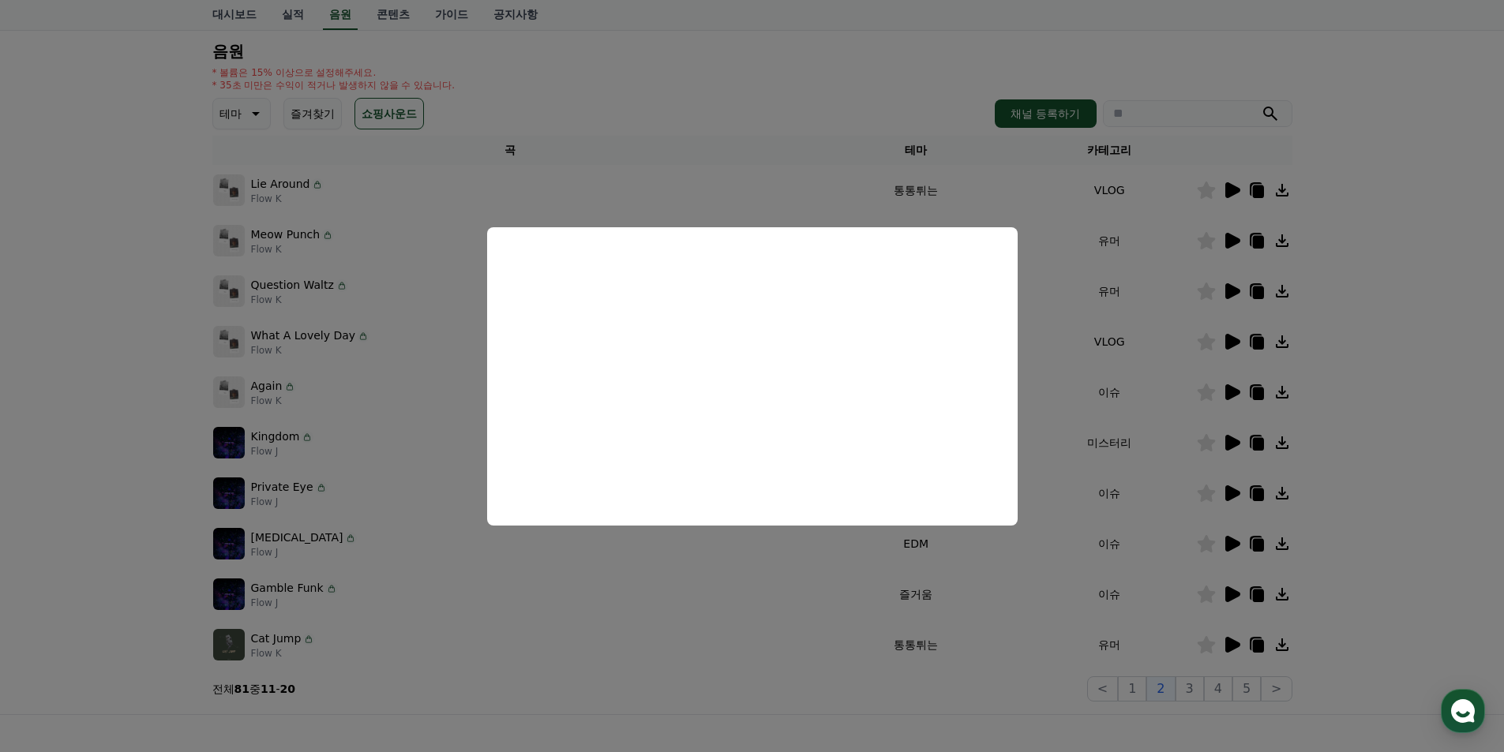
click at [699, 590] on button "close modal" at bounding box center [752, 376] width 1504 height 752
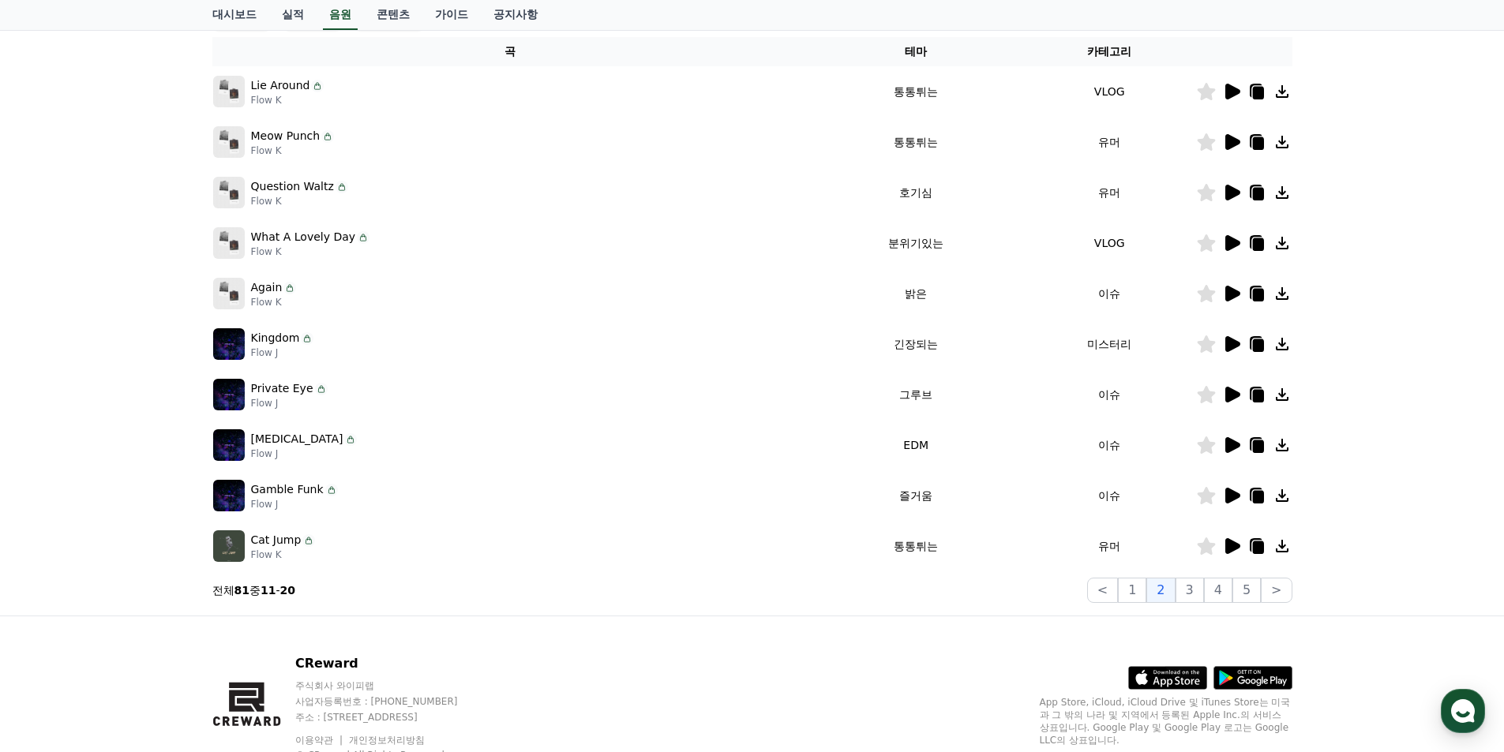
scroll to position [317, 0]
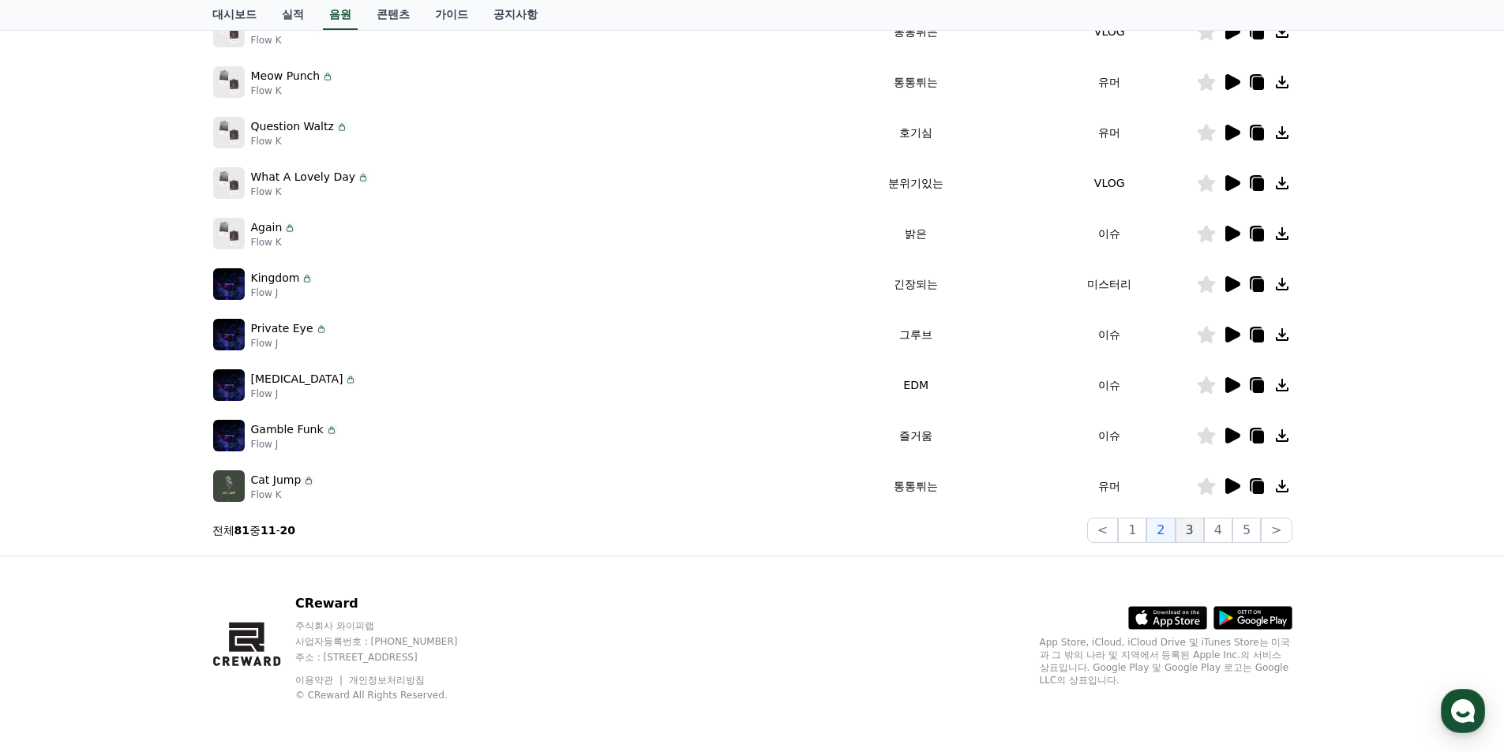
click at [1187, 526] on button "3" at bounding box center [1190, 530] width 28 height 25
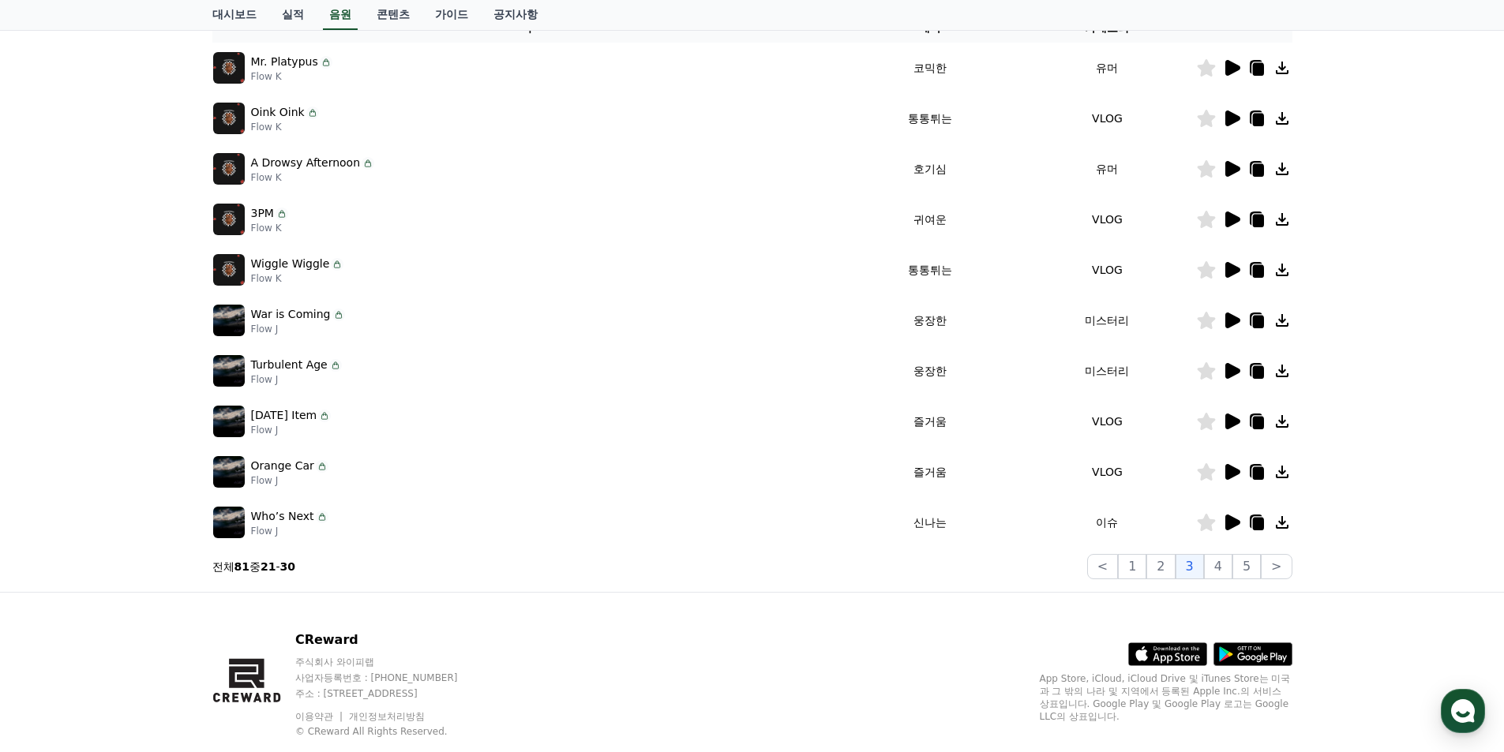
scroll to position [80, 0]
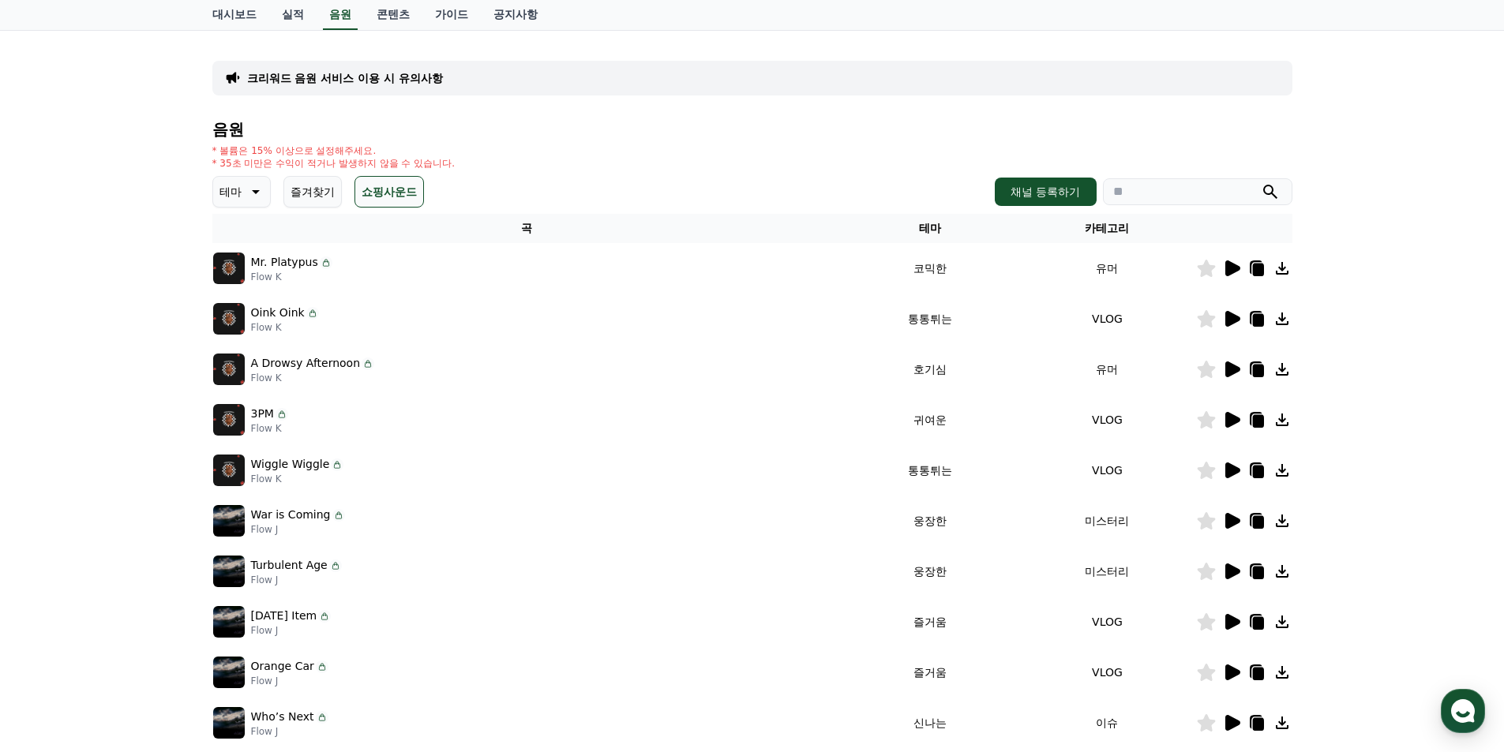
click at [1229, 268] on icon at bounding box center [1232, 269] width 15 height 16
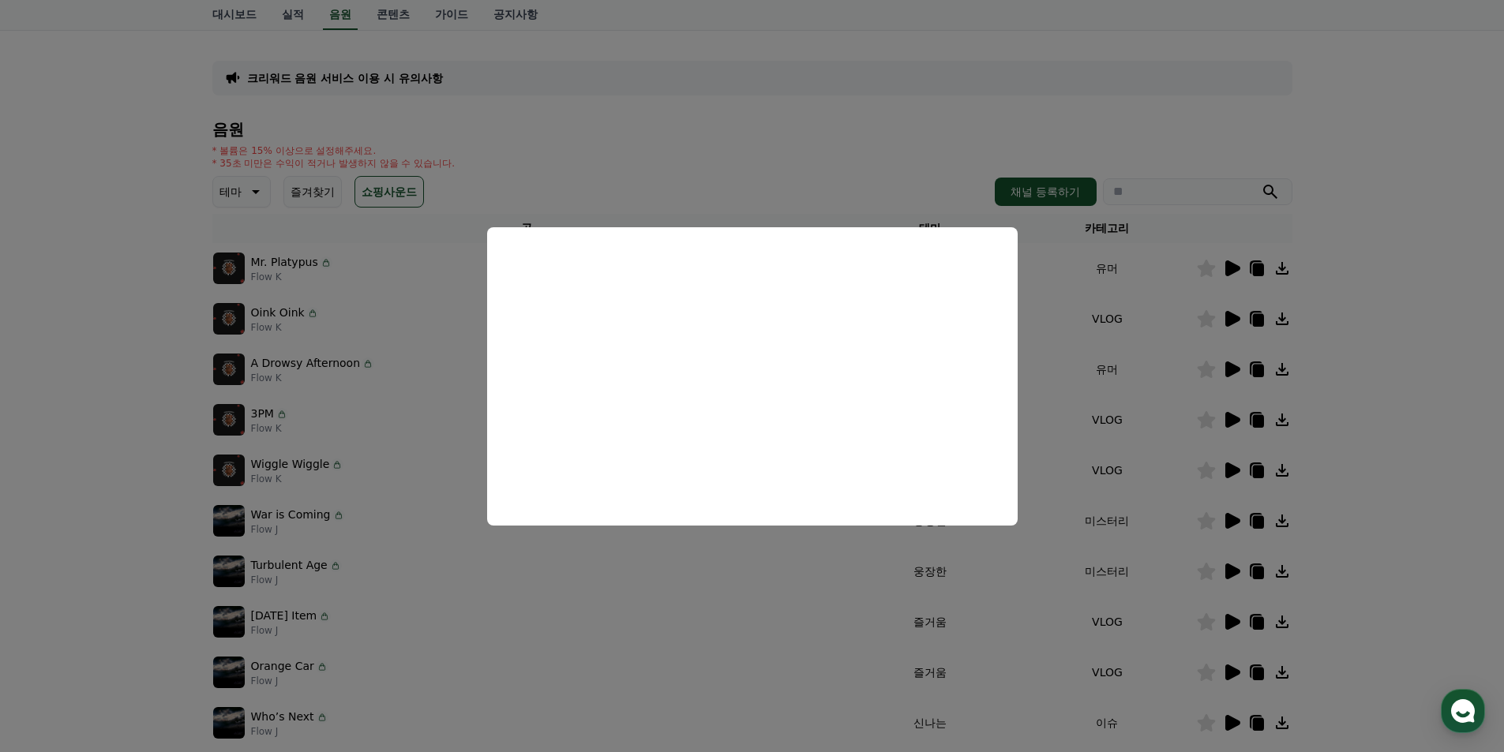
click at [702, 564] on button "close modal" at bounding box center [752, 376] width 1504 height 752
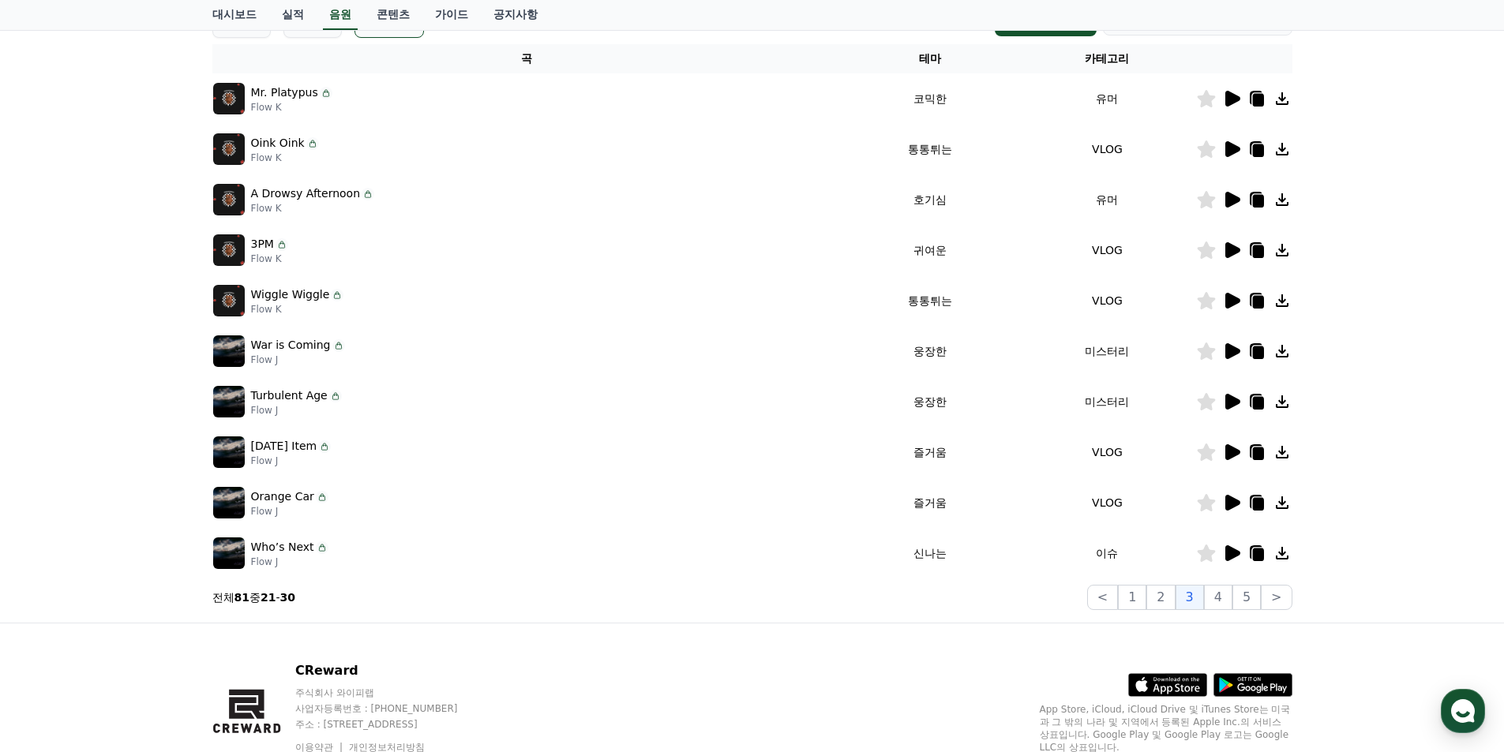
scroll to position [317, 0]
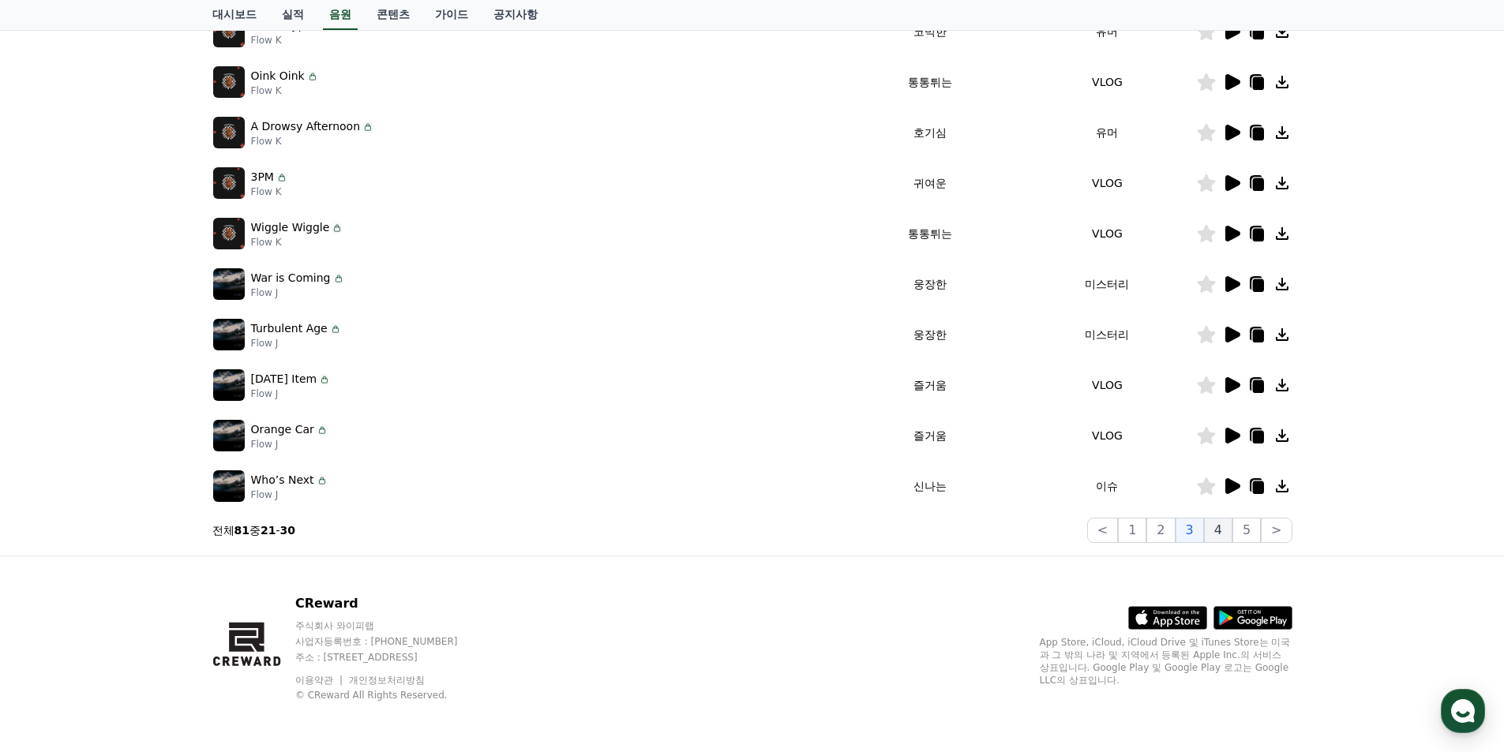
click at [1219, 524] on button "4" at bounding box center [1218, 530] width 28 height 25
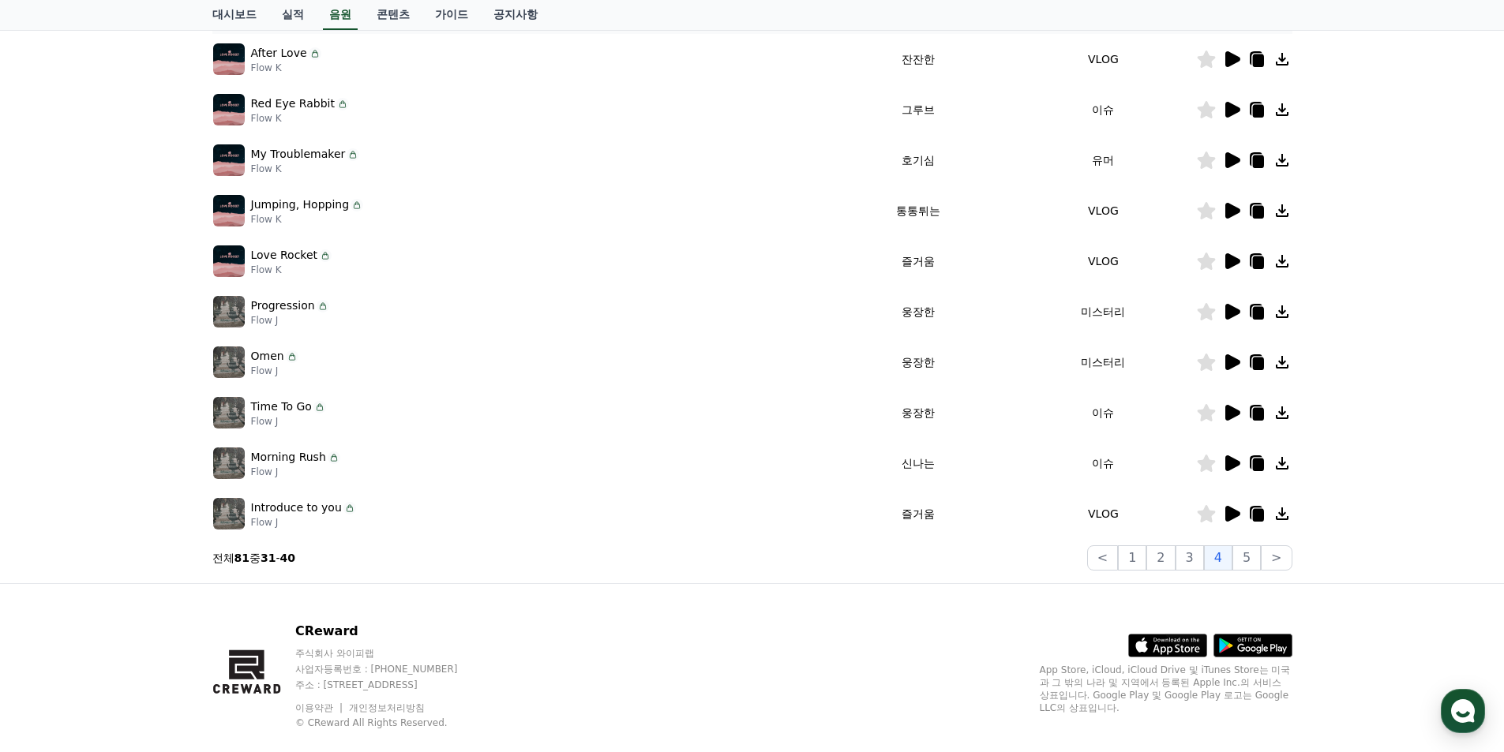
scroll to position [317, 0]
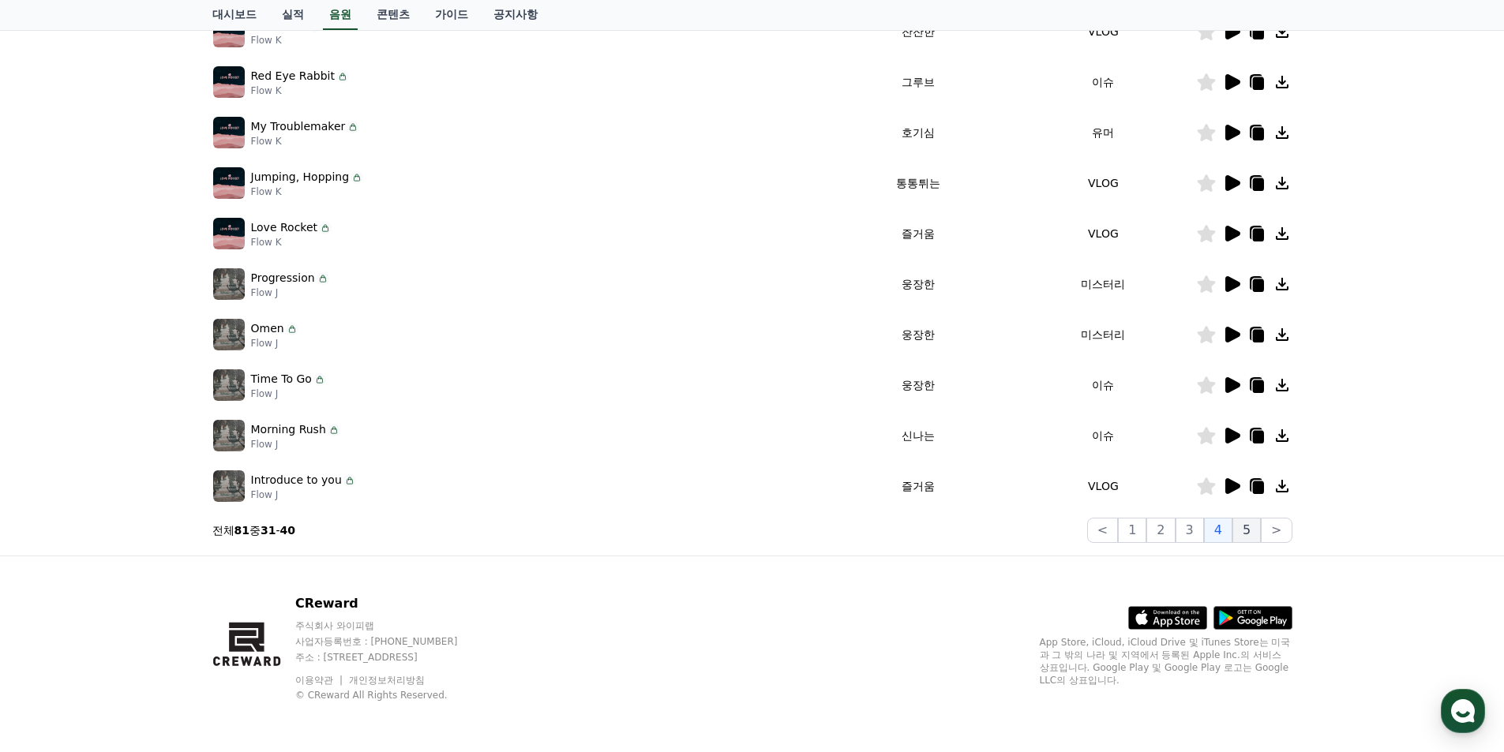
click at [1242, 534] on button "5" at bounding box center [1247, 530] width 28 height 25
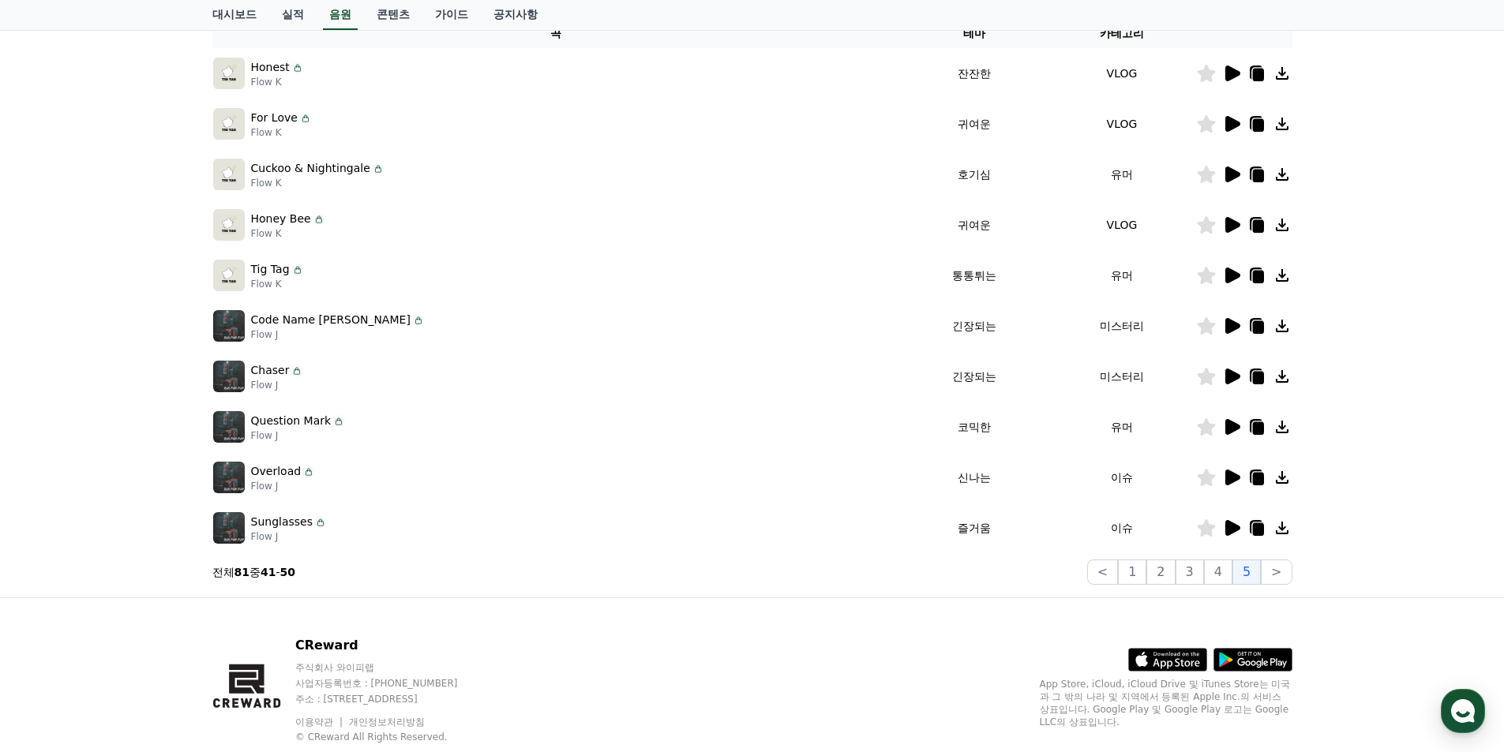
scroll to position [317, 0]
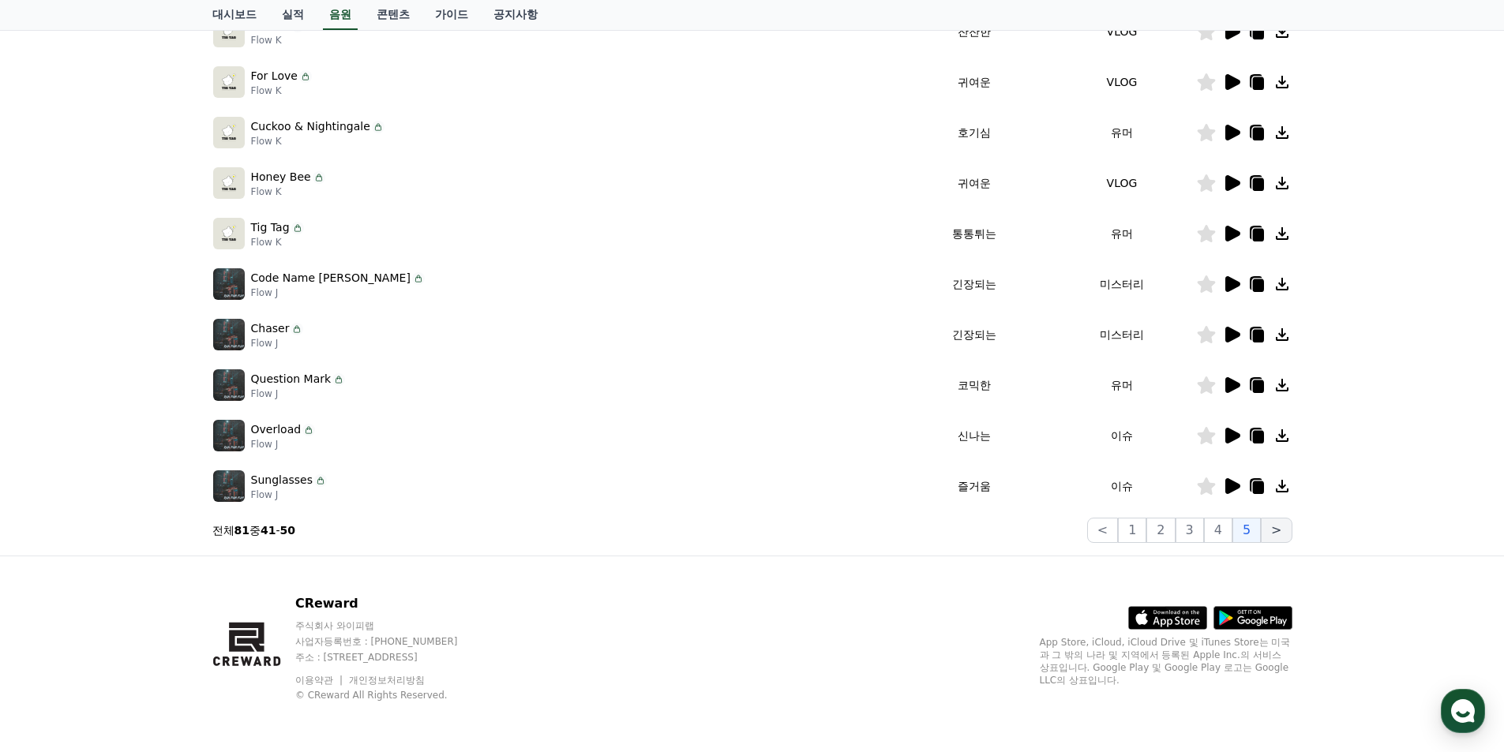
click at [1279, 524] on button ">" at bounding box center [1276, 530] width 31 height 25
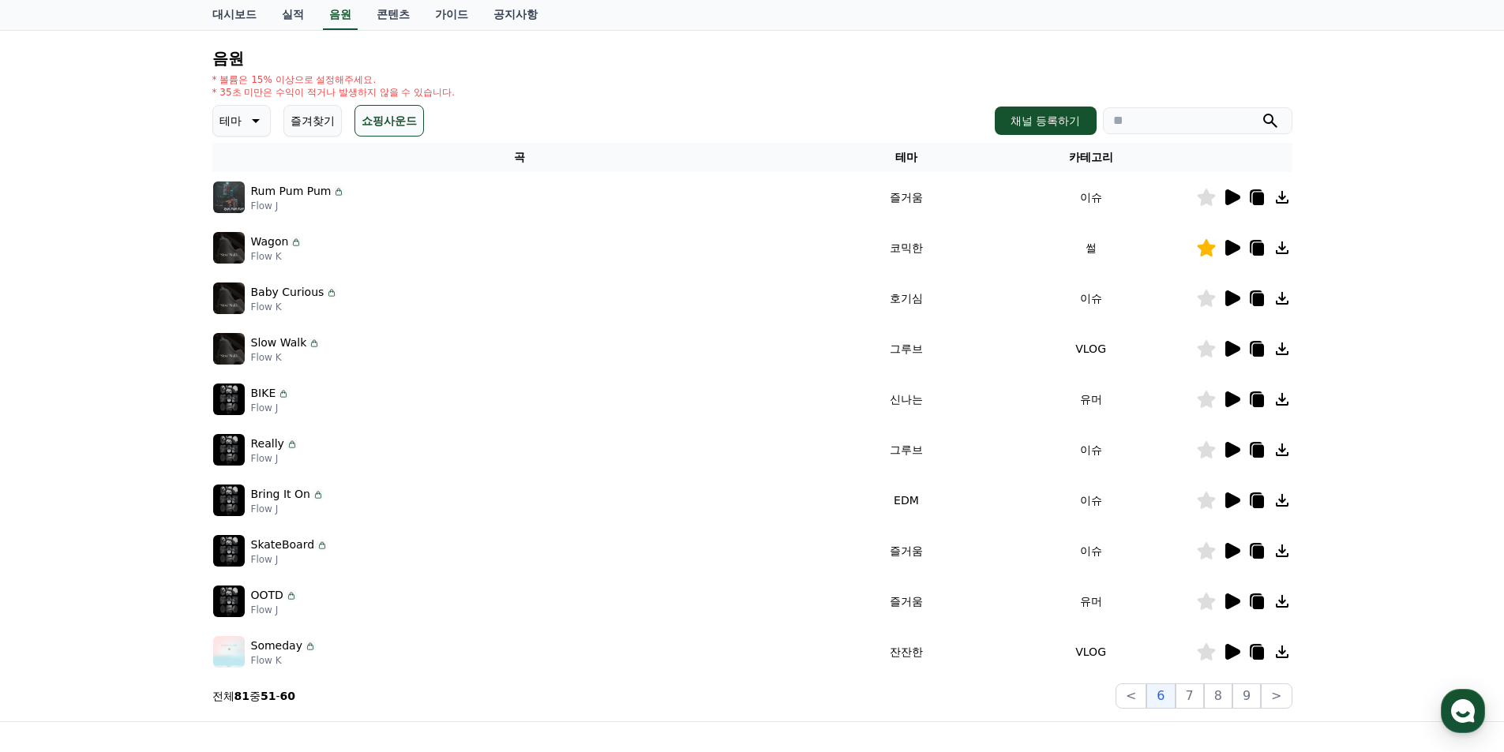
scroll to position [159, 0]
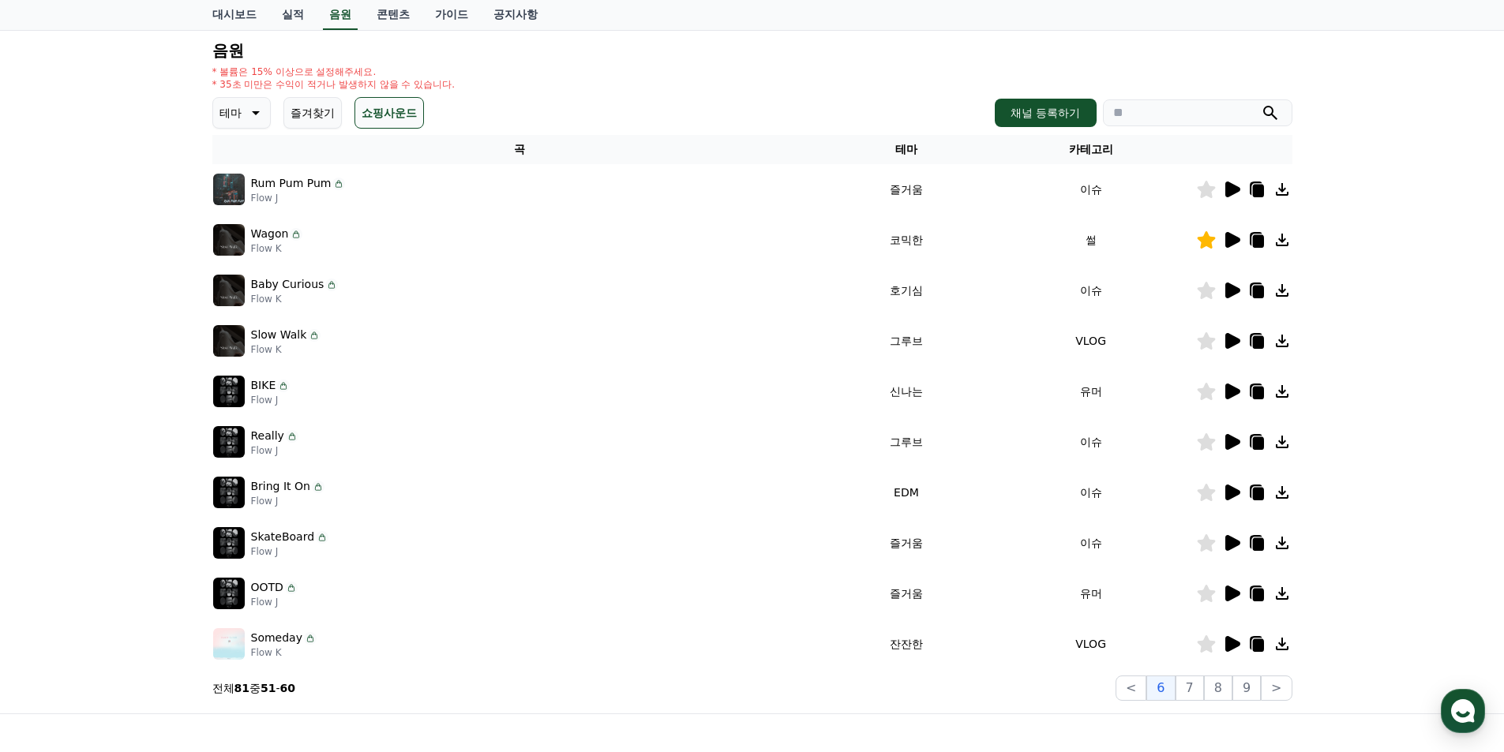
drag, startPoint x: 1075, startPoint y: 242, endPoint x: 1106, endPoint y: 245, distance: 31.7
click at [1106, 245] on td "썰" at bounding box center [1091, 240] width 210 height 51
click at [1101, 314] on td "이슈" at bounding box center [1091, 290] width 210 height 51
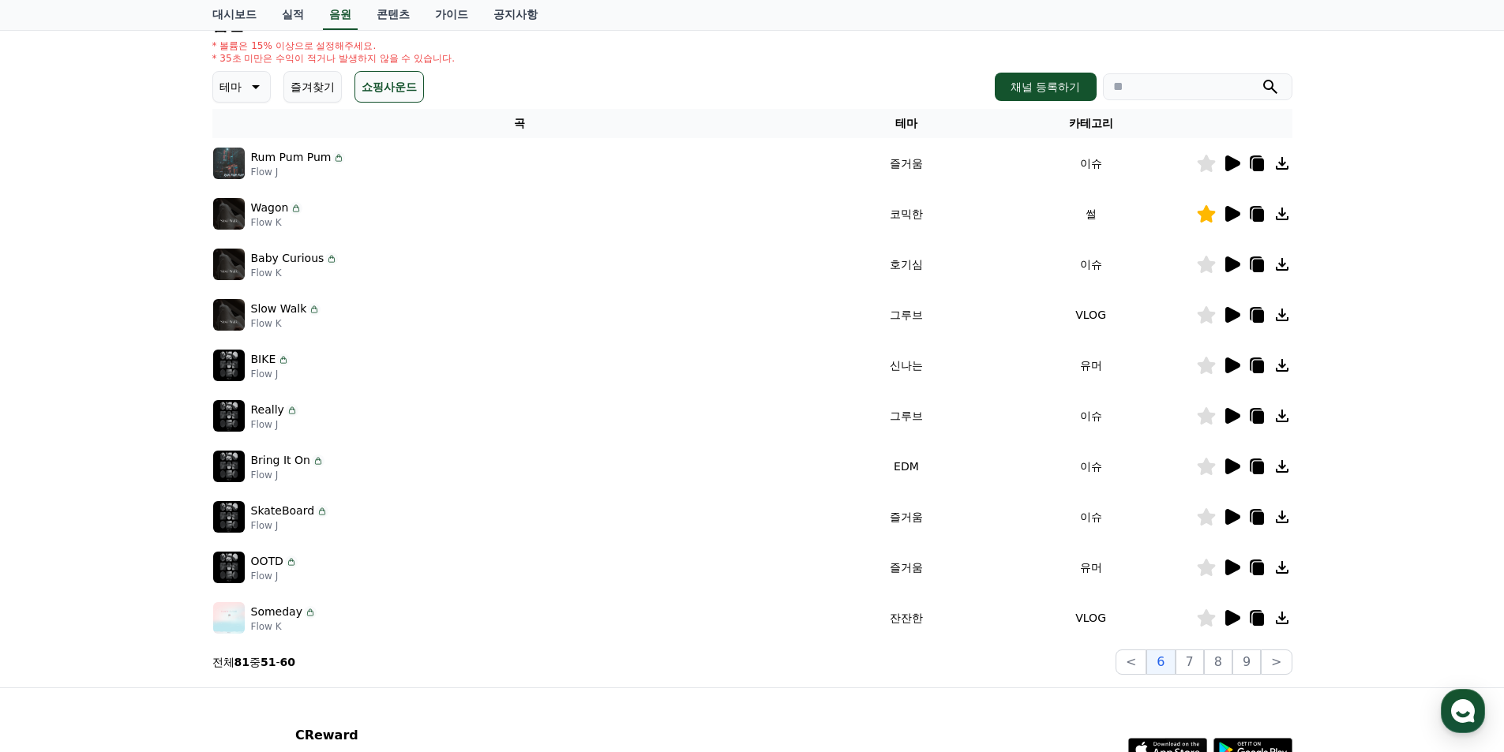
scroll to position [238, 0]
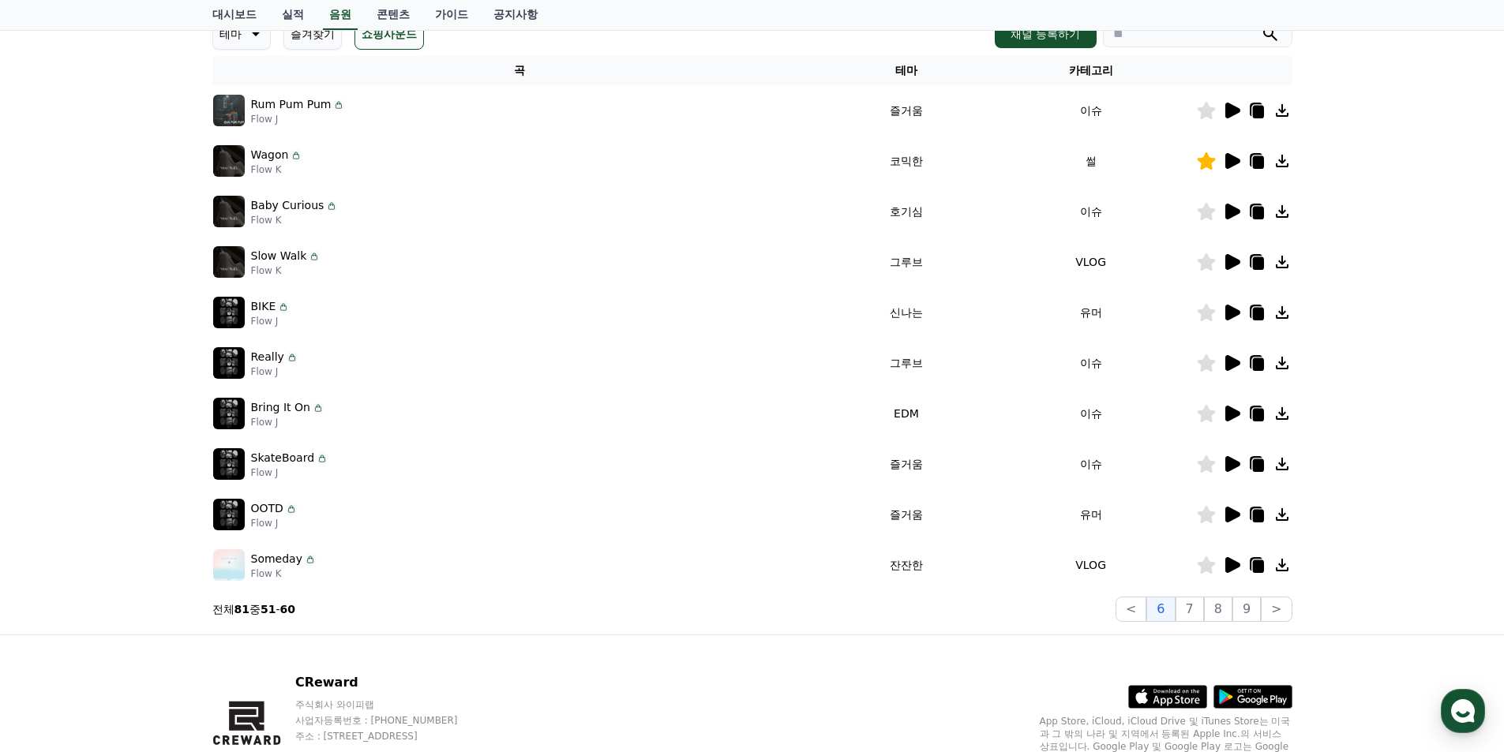
click at [1235, 164] on icon at bounding box center [1232, 161] width 15 height 16
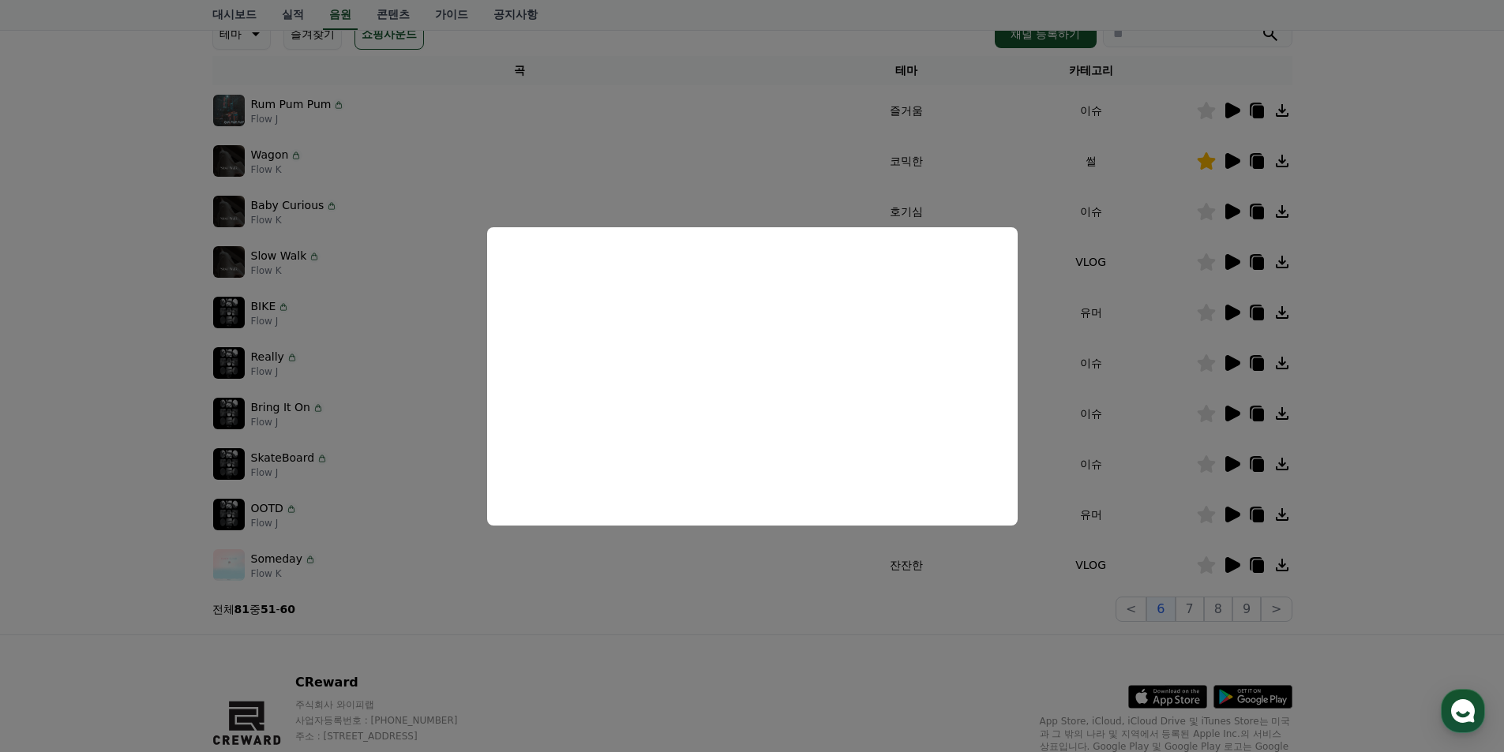
click at [767, 582] on button "close modal" at bounding box center [752, 376] width 1504 height 752
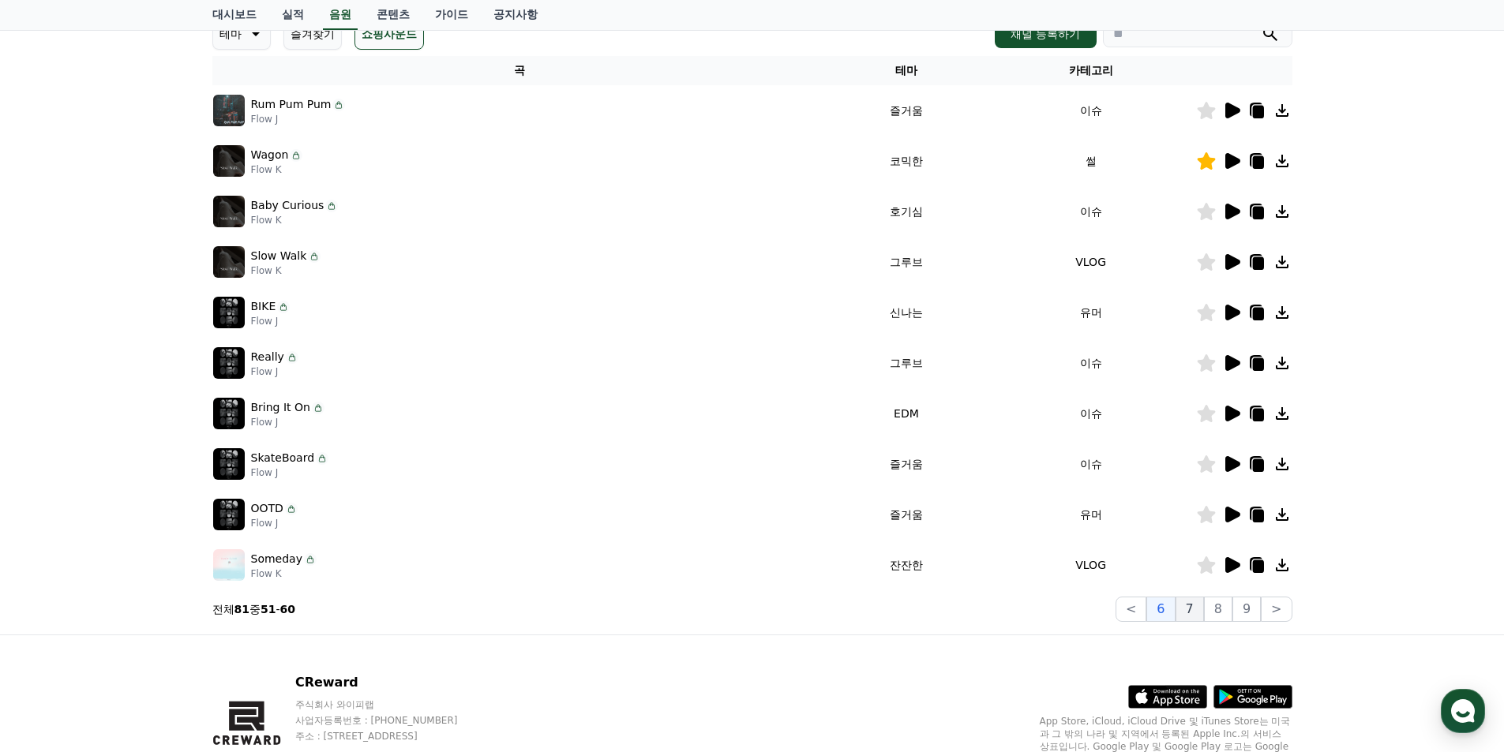
click at [1194, 620] on button "7" at bounding box center [1190, 609] width 28 height 25
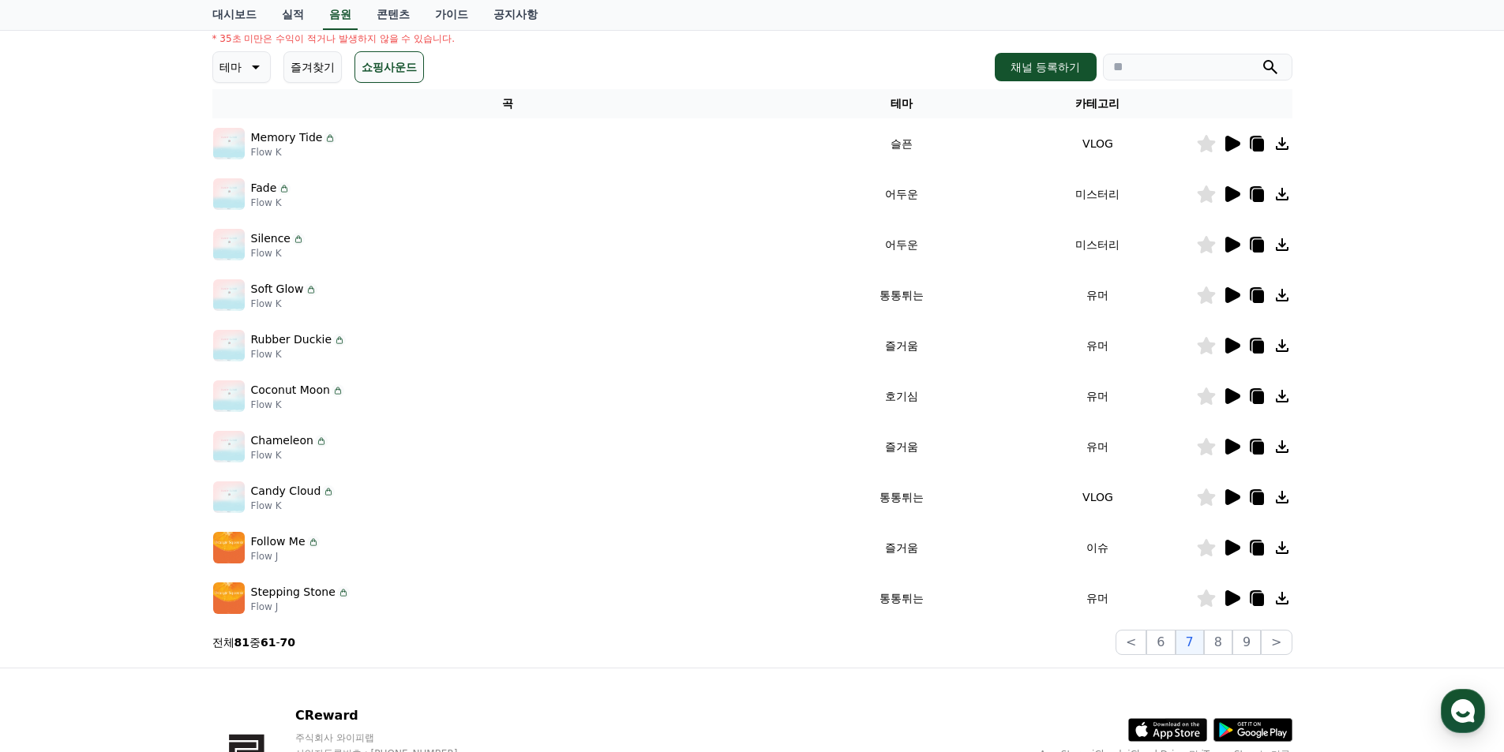
scroll to position [238, 0]
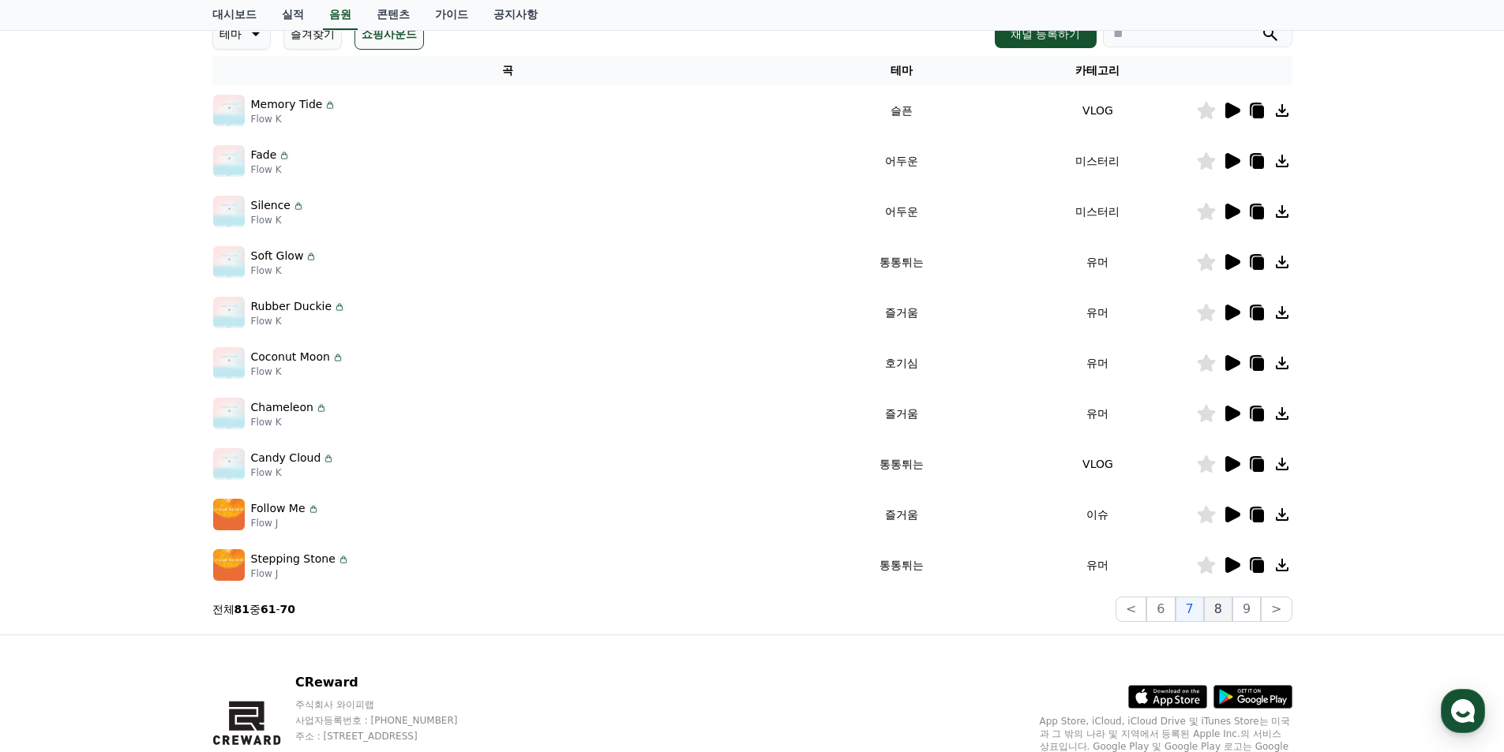
click at [1216, 612] on button "8" at bounding box center [1218, 609] width 28 height 25
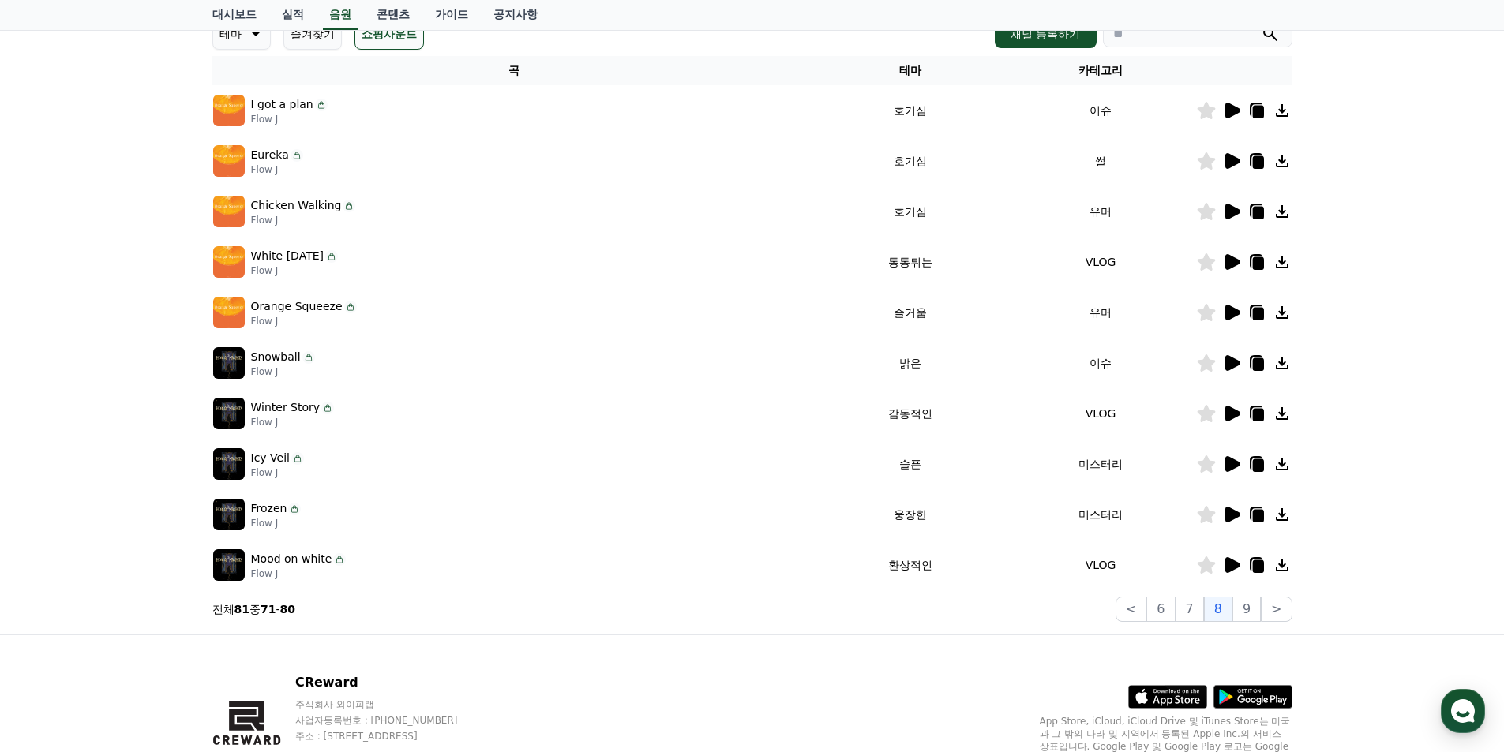
click at [1234, 162] on icon at bounding box center [1232, 161] width 15 height 16
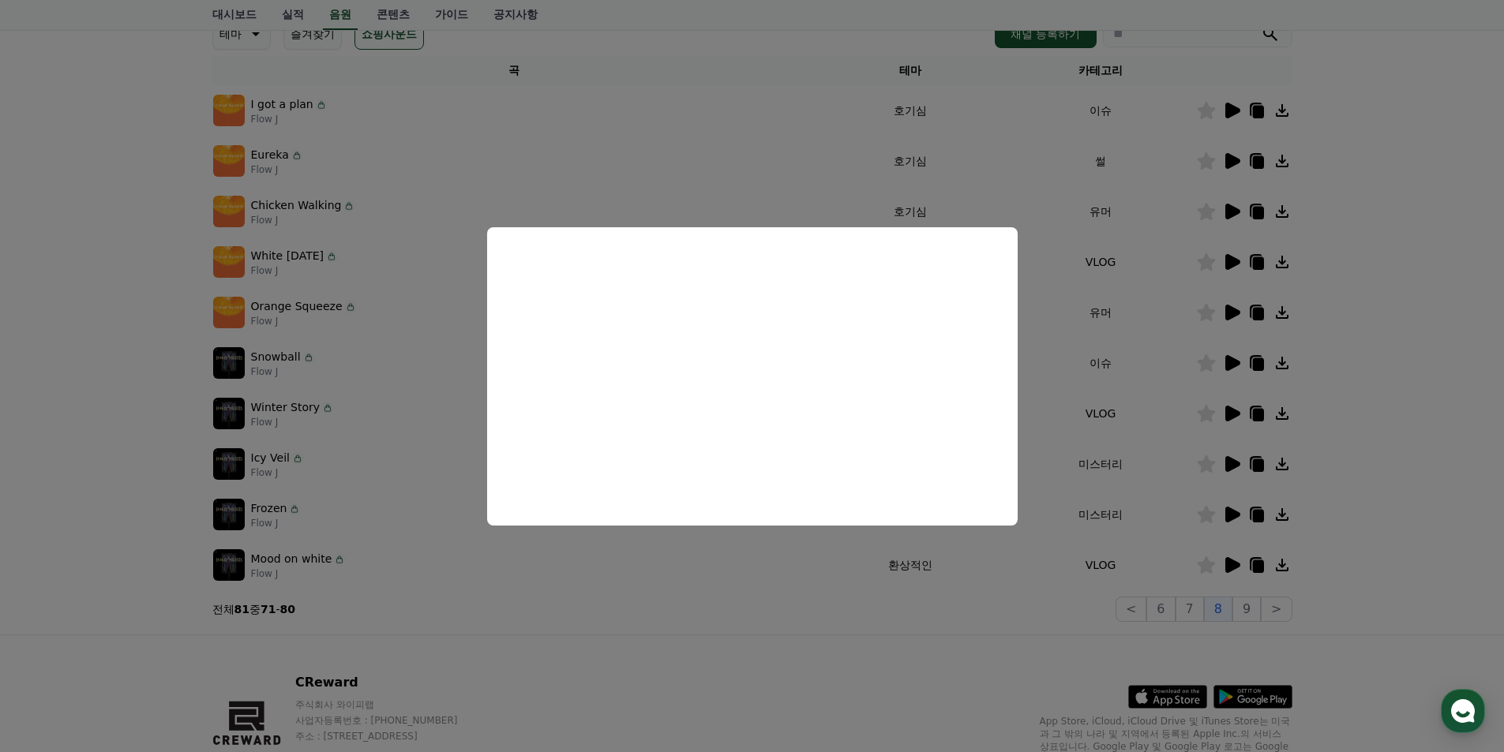
click at [863, 563] on button "close modal" at bounding box center [752, 376] width 1504 height 752
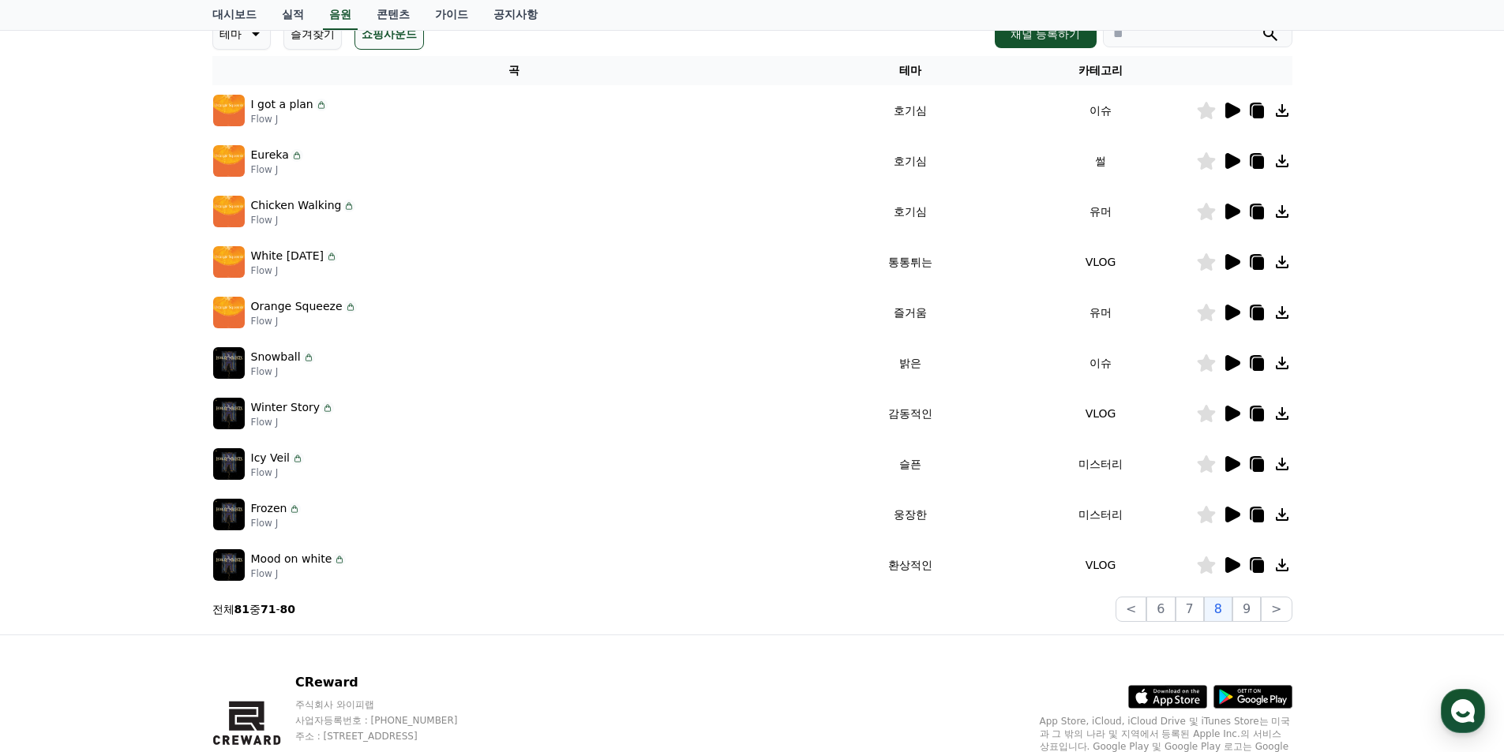
click at [1208, 166] on icon at bounding box center [1206, 160] width 18 height 17
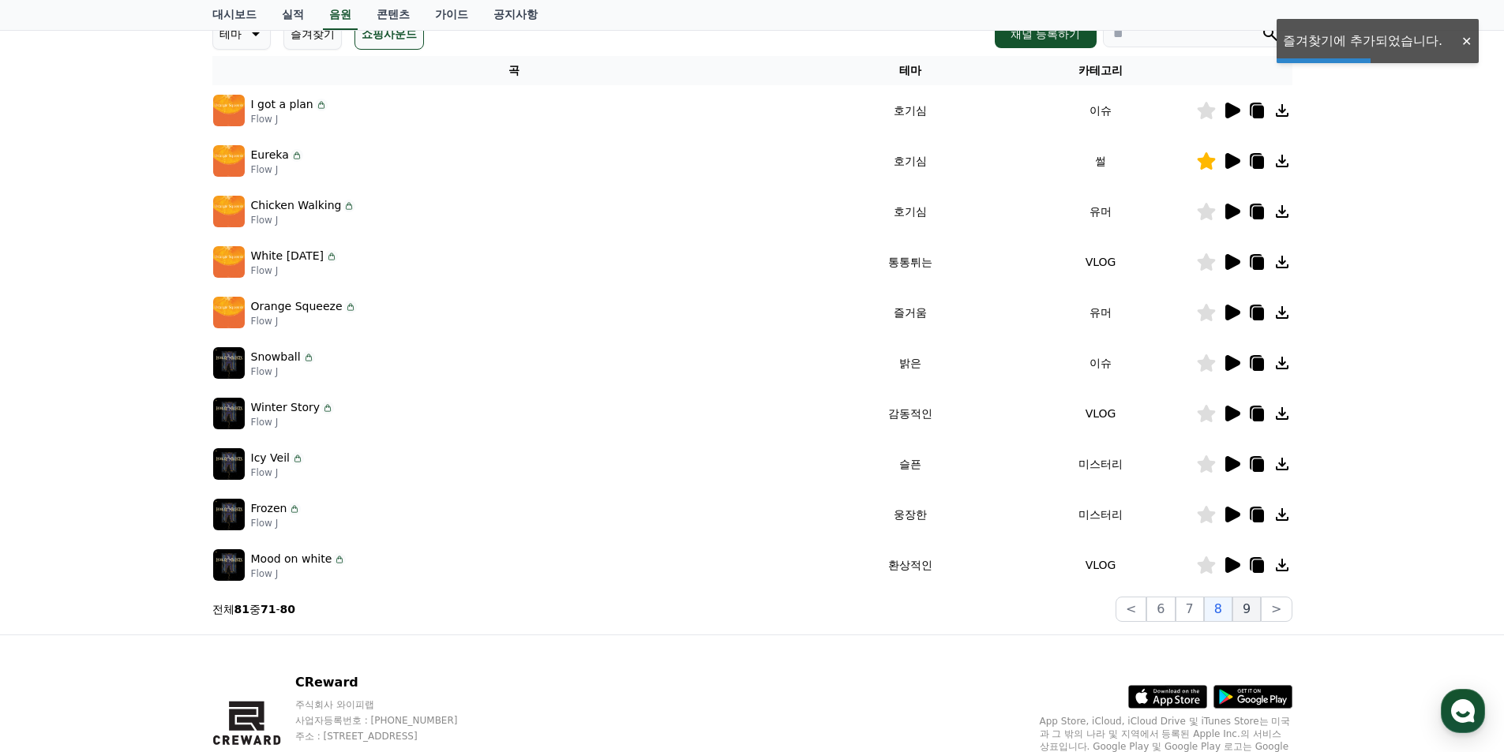
click at [1255, 617] on button "9" at bounding box center [1247, 609] width 28 height 25
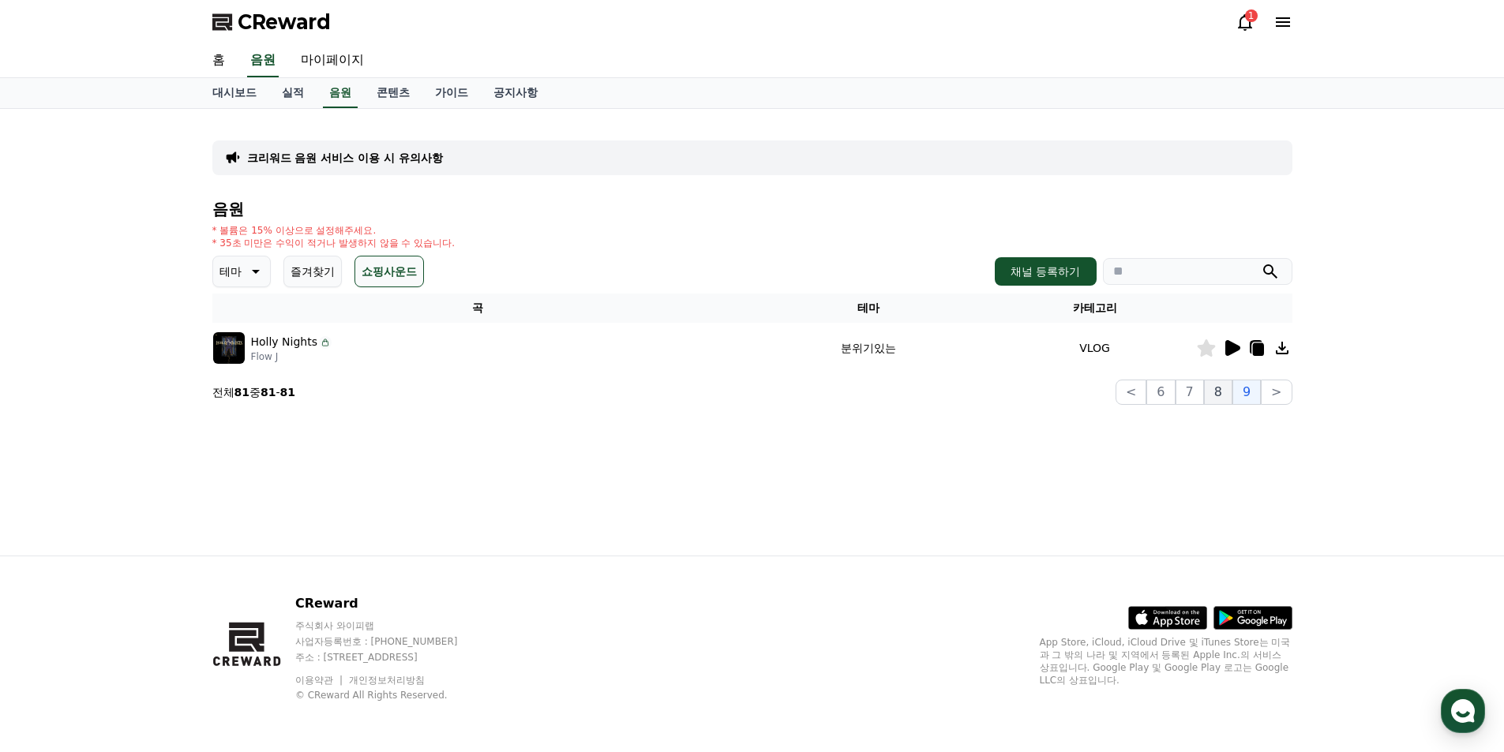
click at [1221, 396] on button "8" at bounding box center [1218, 392] width 28 height 25
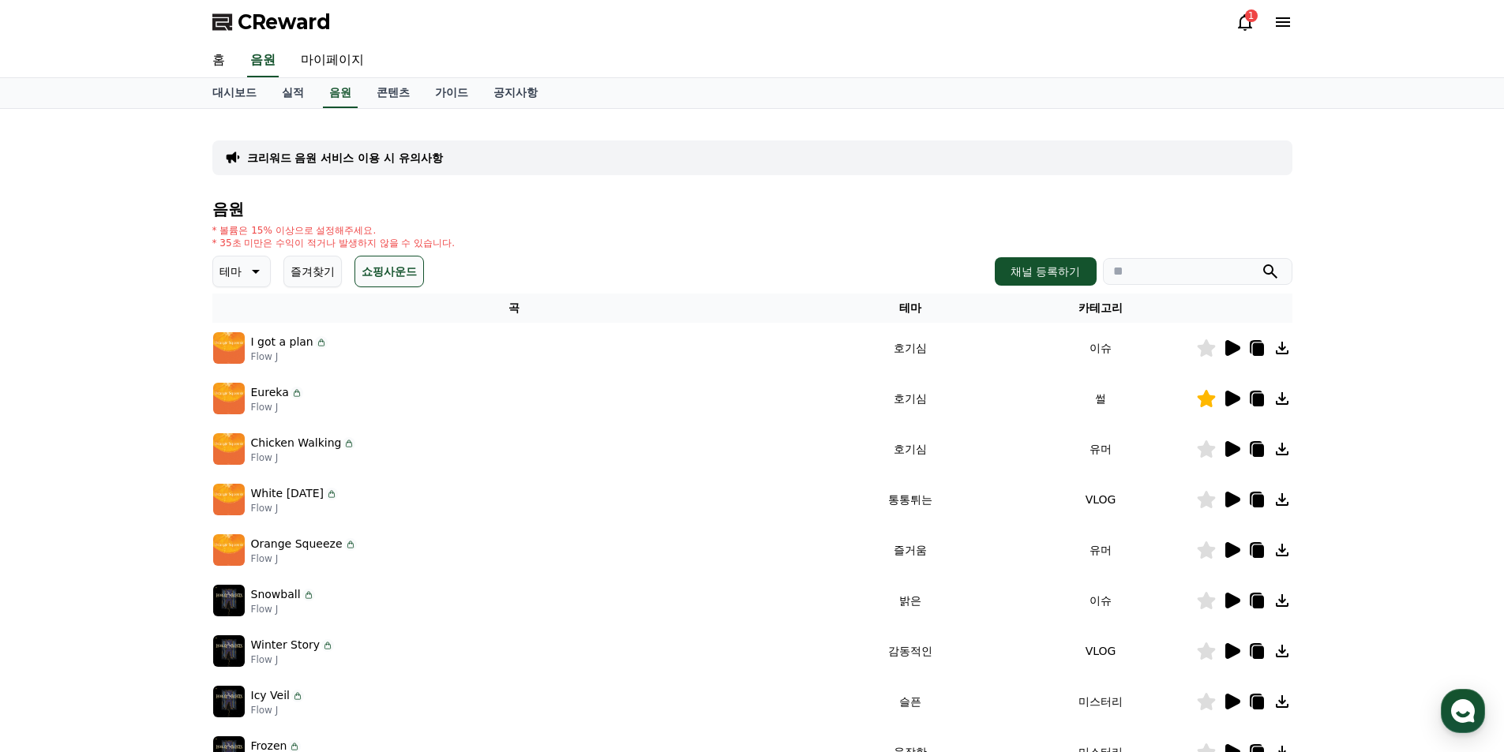
click at [1239, 21] on icon at bounding box center [1245, 22] width 19 height 19
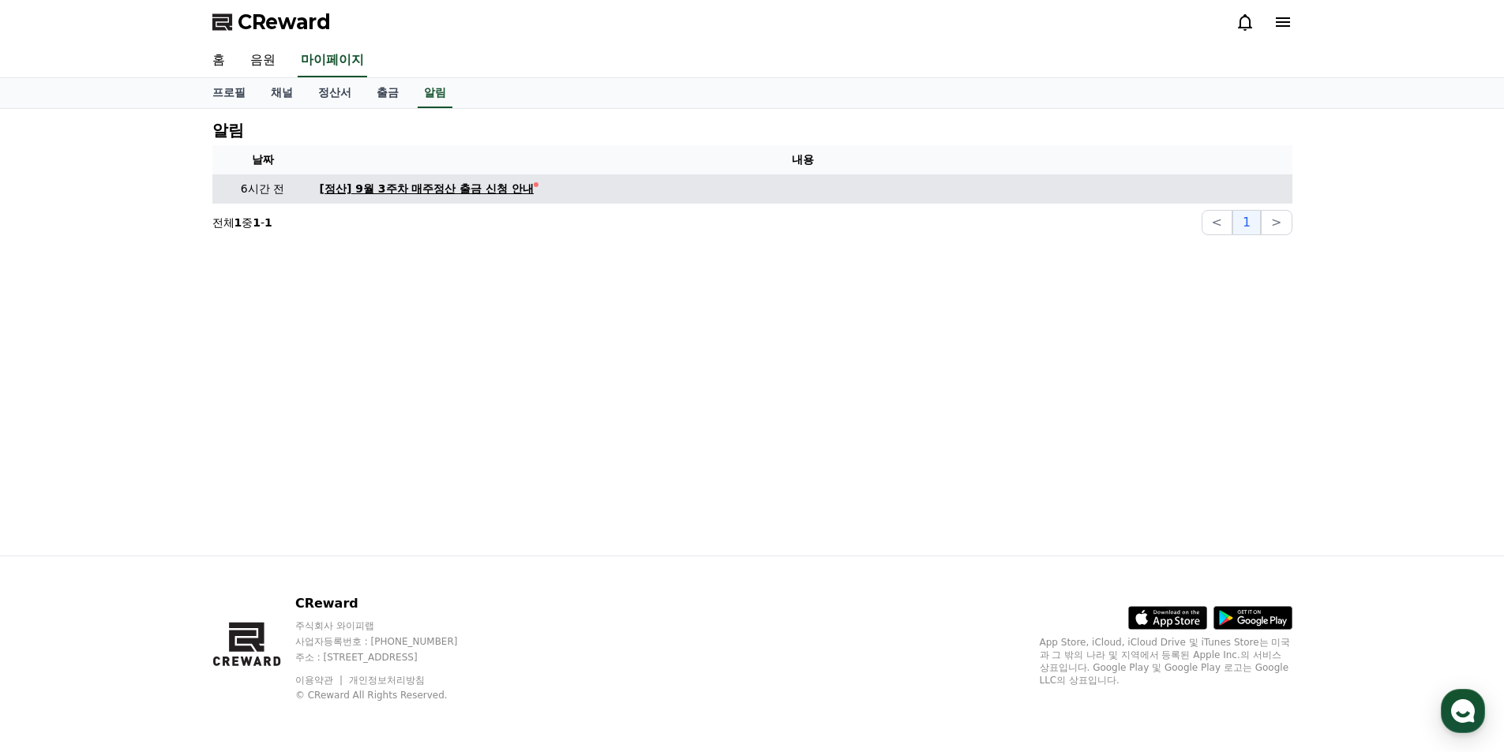
click at [433, 192] on div "[정산] 9월 3주차 매주정산 출금 신청 안내" at bounding box center [427, 189] width 215 height 17
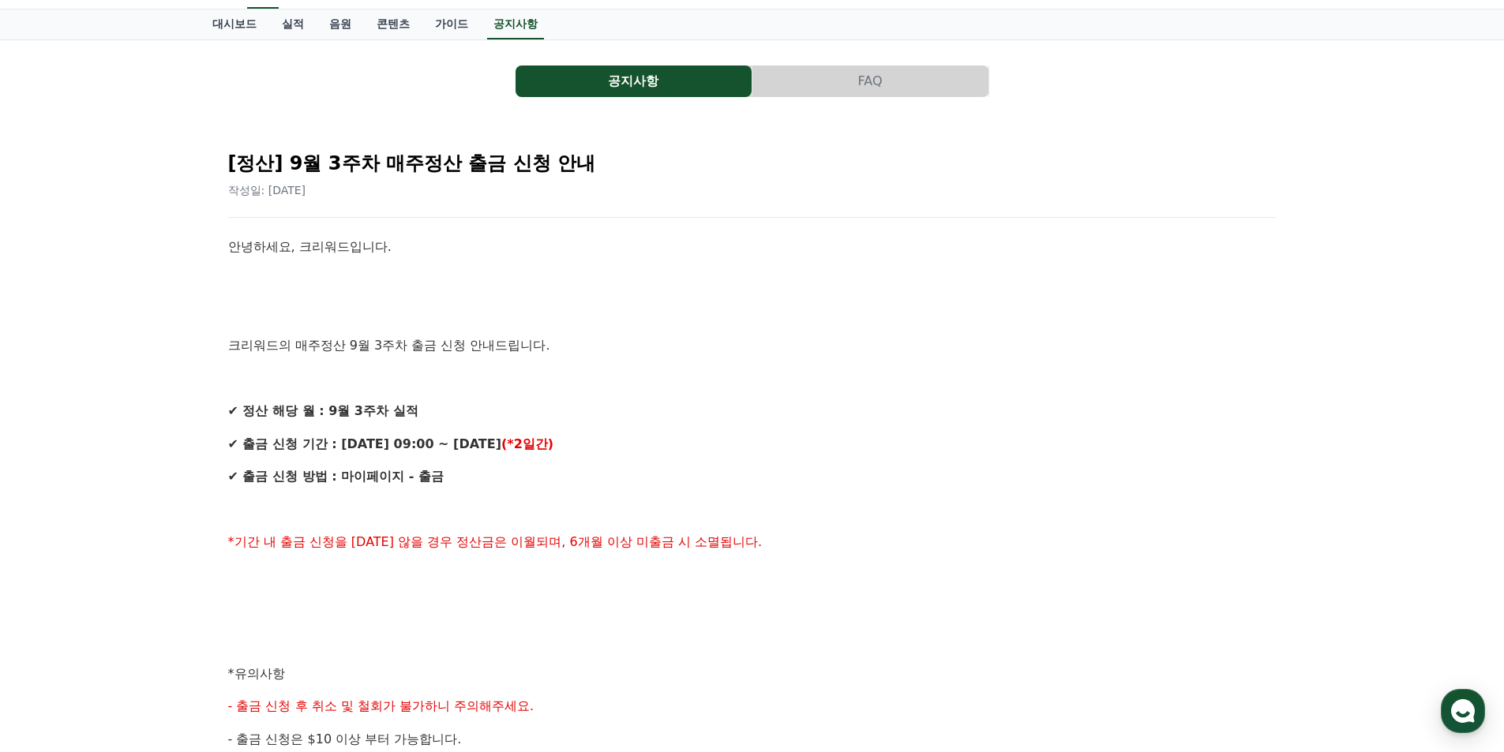
scroll to position [79, 0]
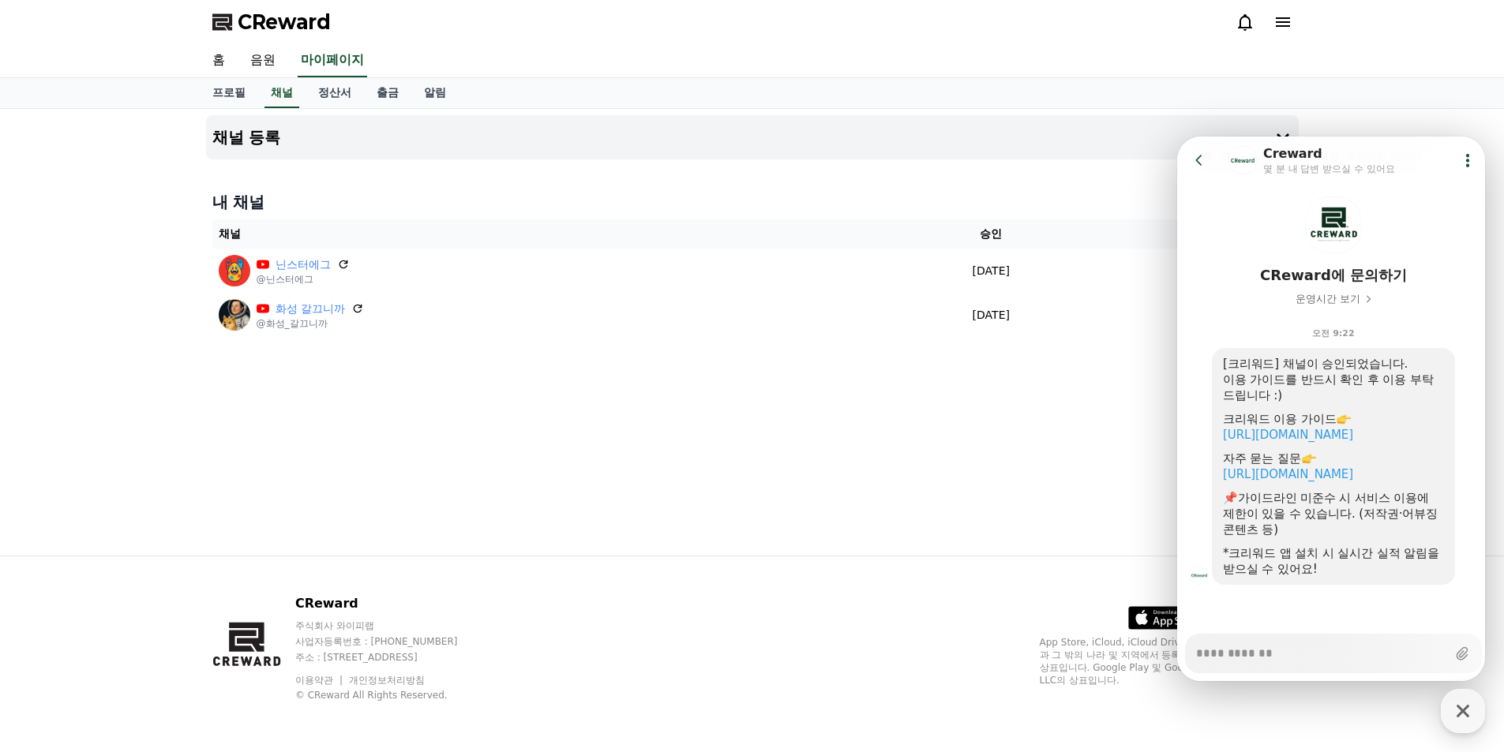
scroll to position [49, 0]
type textarea "*"
